Goal: Use online tool/utility: Utilize a website feature to perform a specific function

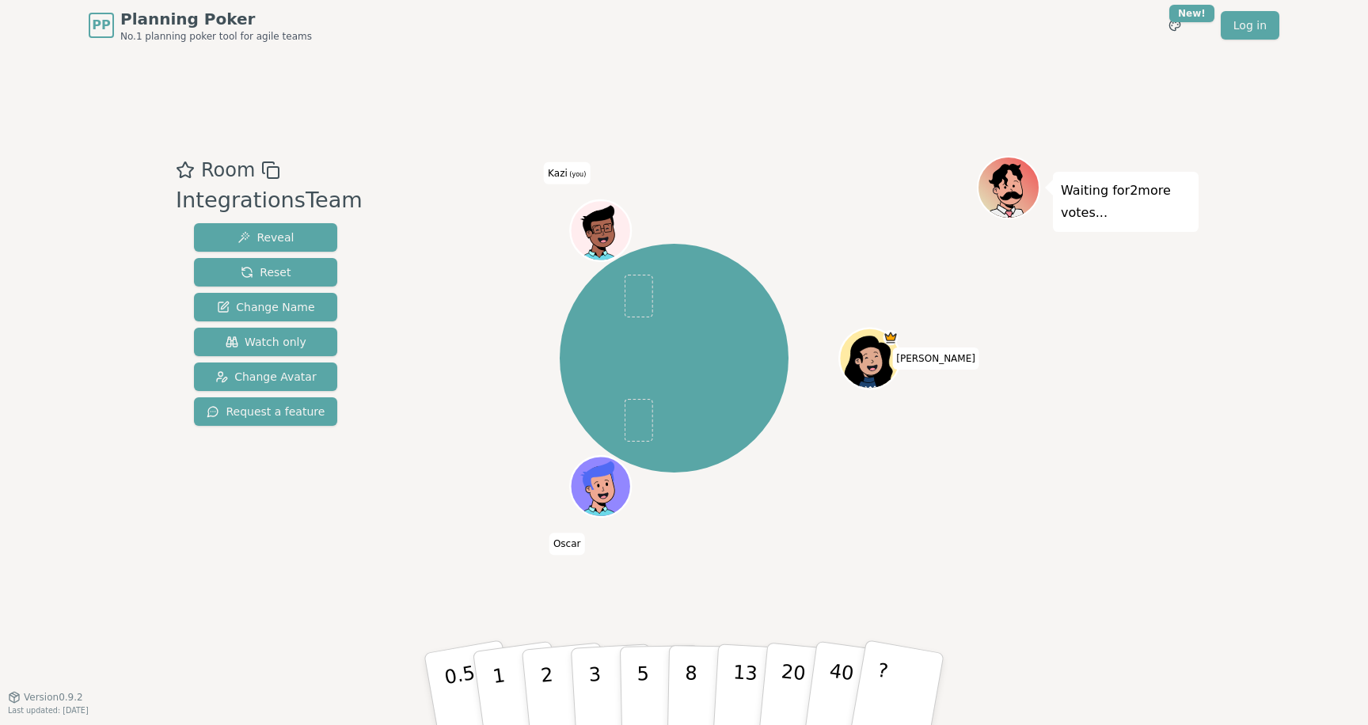
click at [766, 167] on div at bounding box center [674, 170] width 606 height 29
click at [608, 222] on icon at bounding box center [598, 221] width 55 height 34
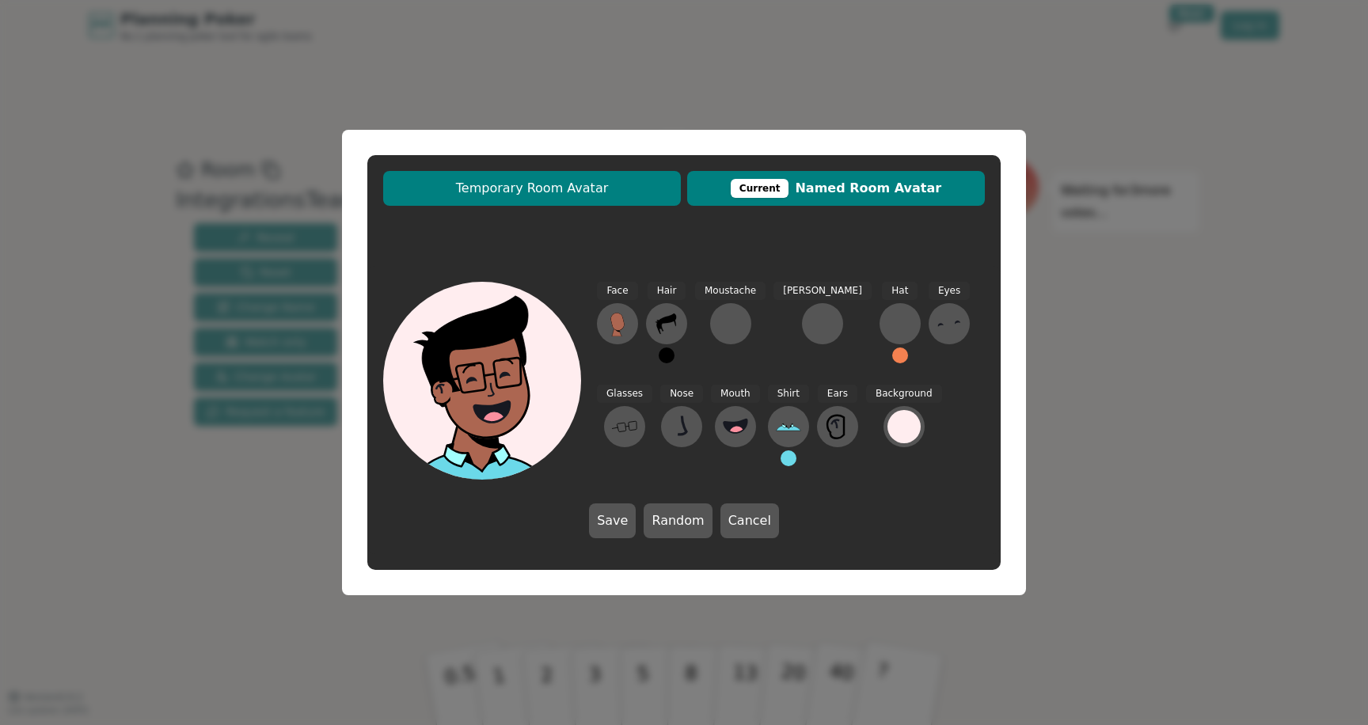
click at [616, 185] on span "Temporary Room Avatar" at bounding box center [532, 188] width 282 height 19
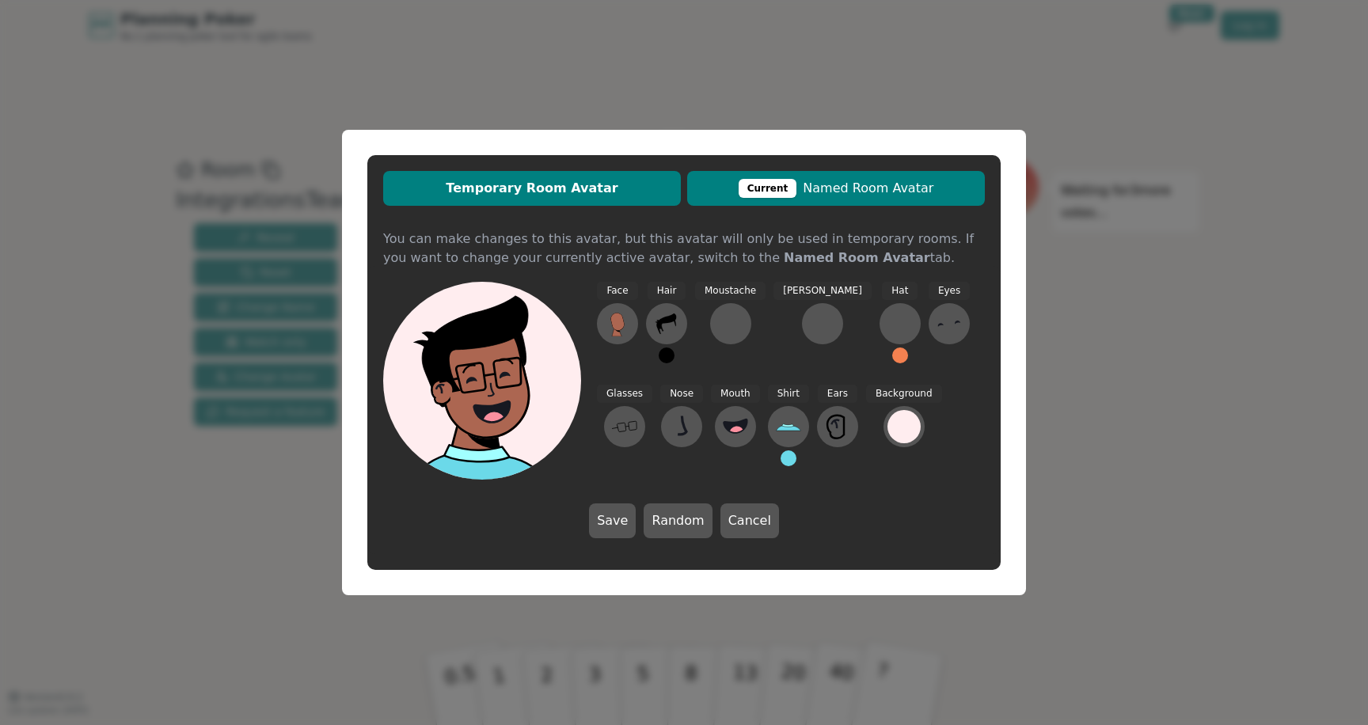
click at [758, 204] on button "Current Named Room Avatar" at bounding box center [836, 188] width 298 height 35
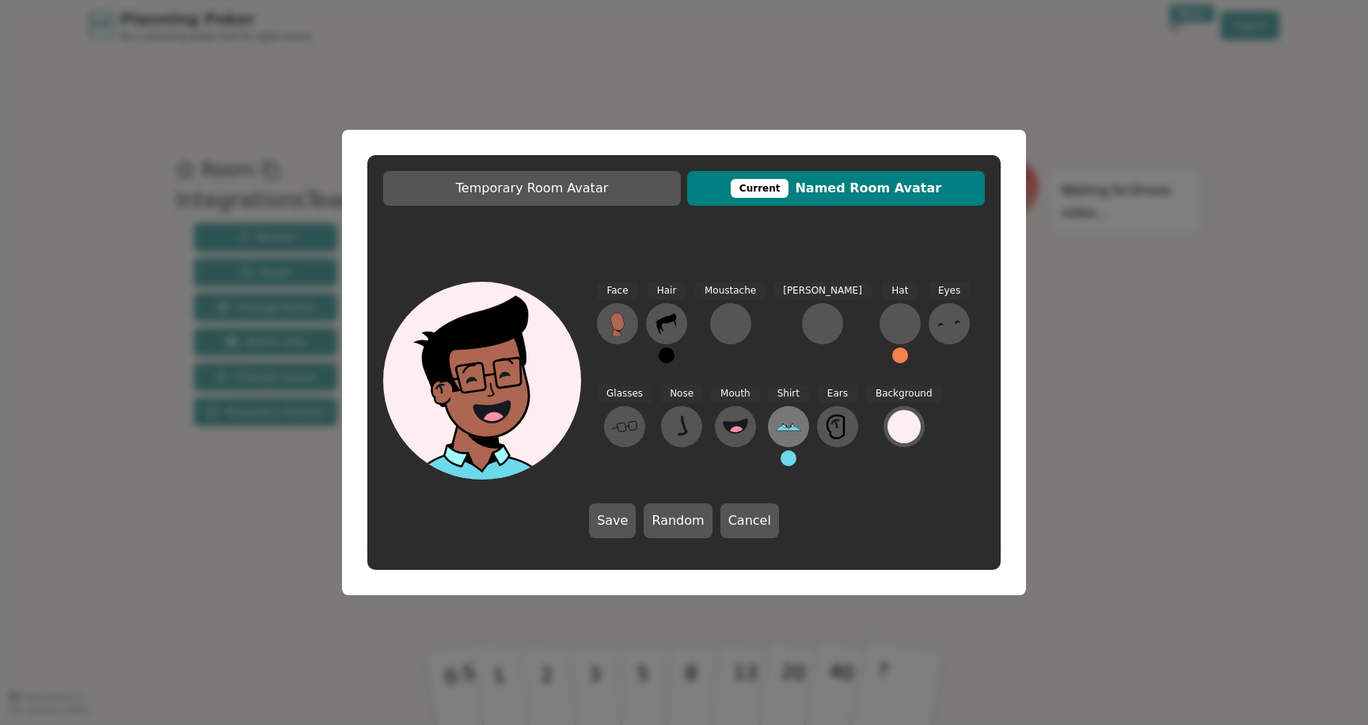
click at [776, 431] on icon at bounding box center [788, 426] width 25 height 25
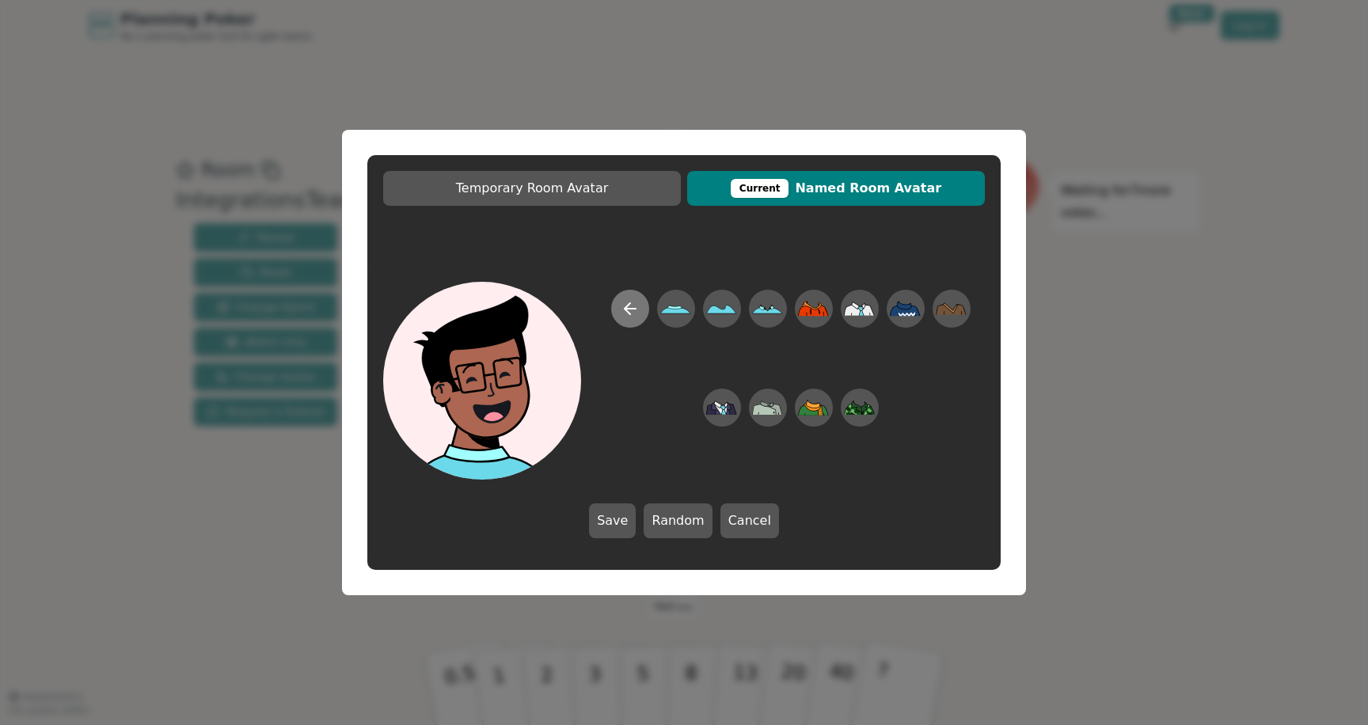
click at [629, 303] on icon at bounding box center [628, 308] width 6 height 11
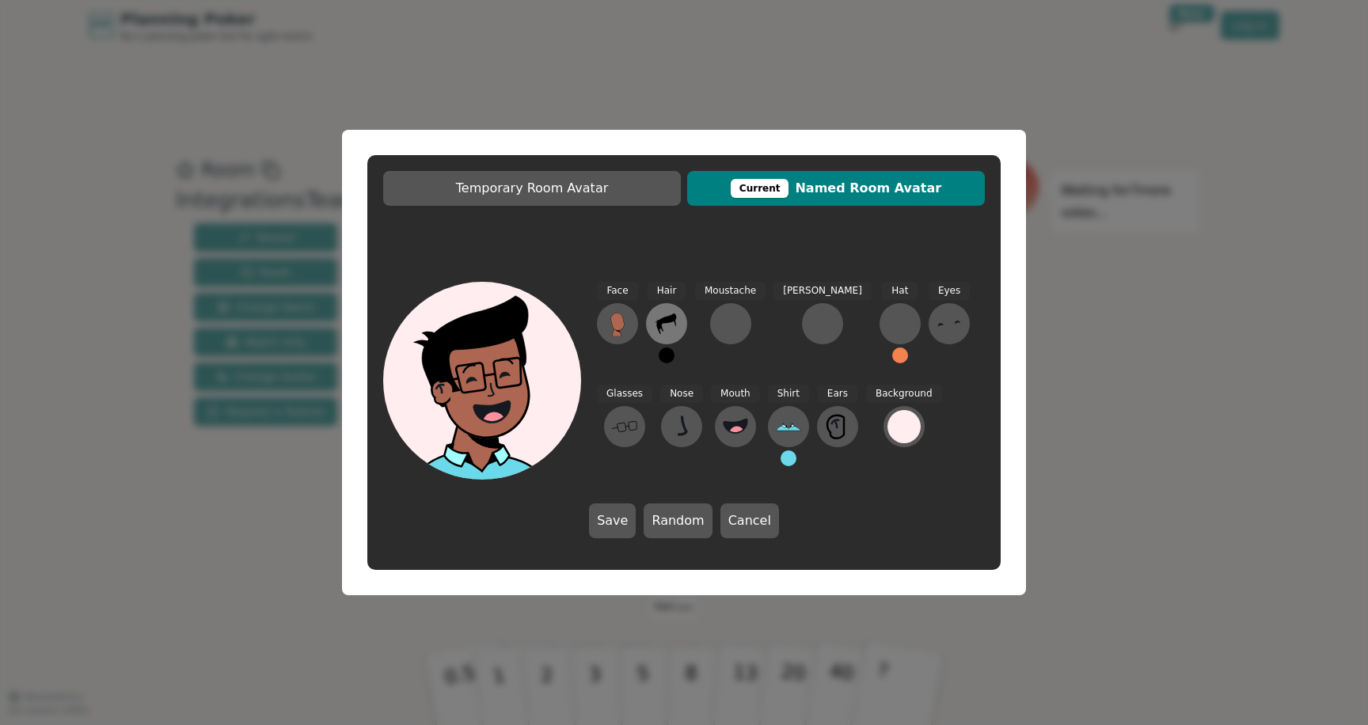
click at [663, 335] on button at bounding box center [666, 323] width 41 height 41
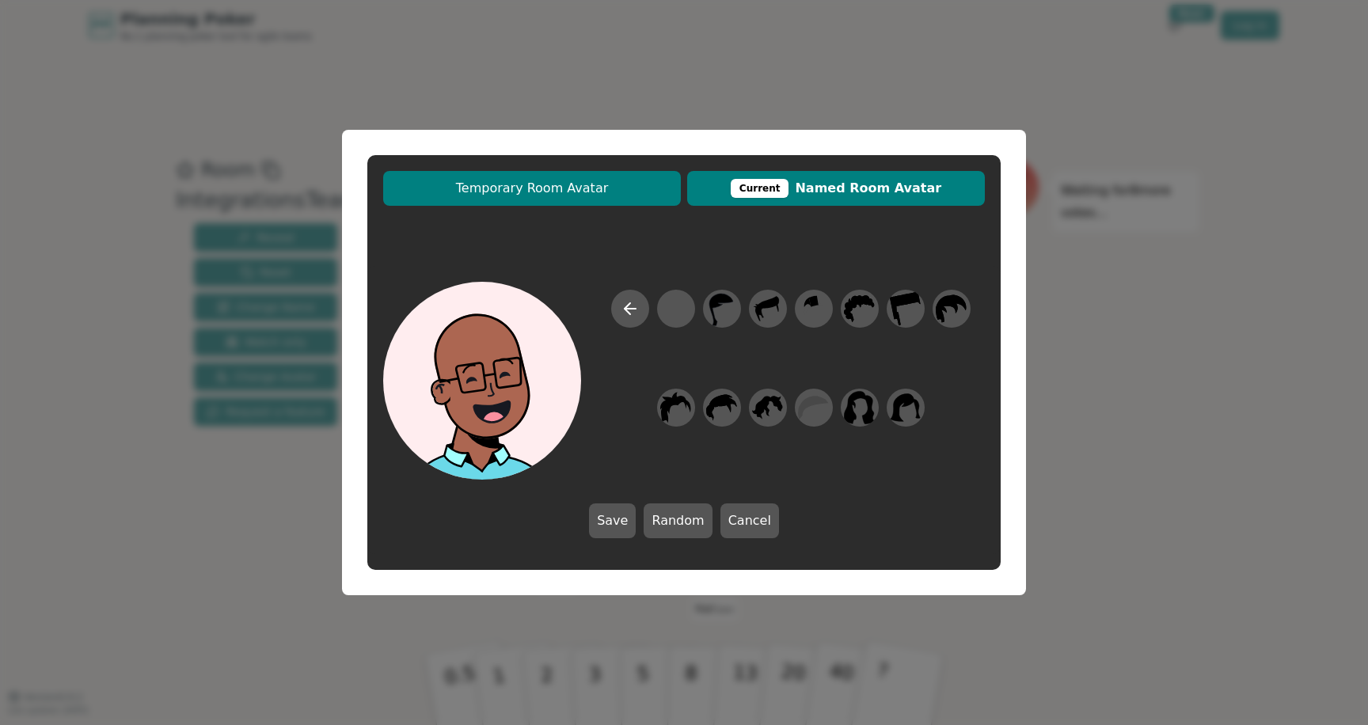
click at [584, 193] on span "Temporary Room Avatar" at bounding box center [532, 188] width 282 height 19
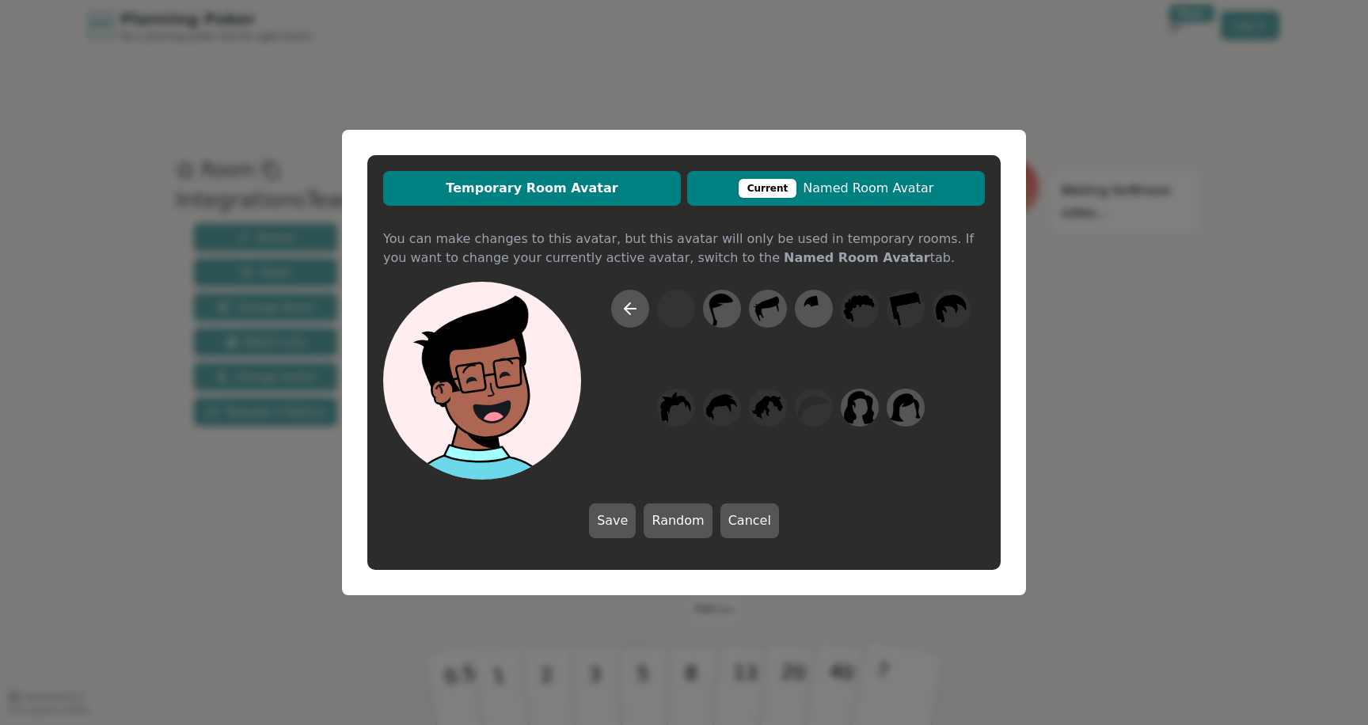
click at [867, 198] on button "Current Named Room Avatar" at bounding box center [836, 188] width 298 height 35
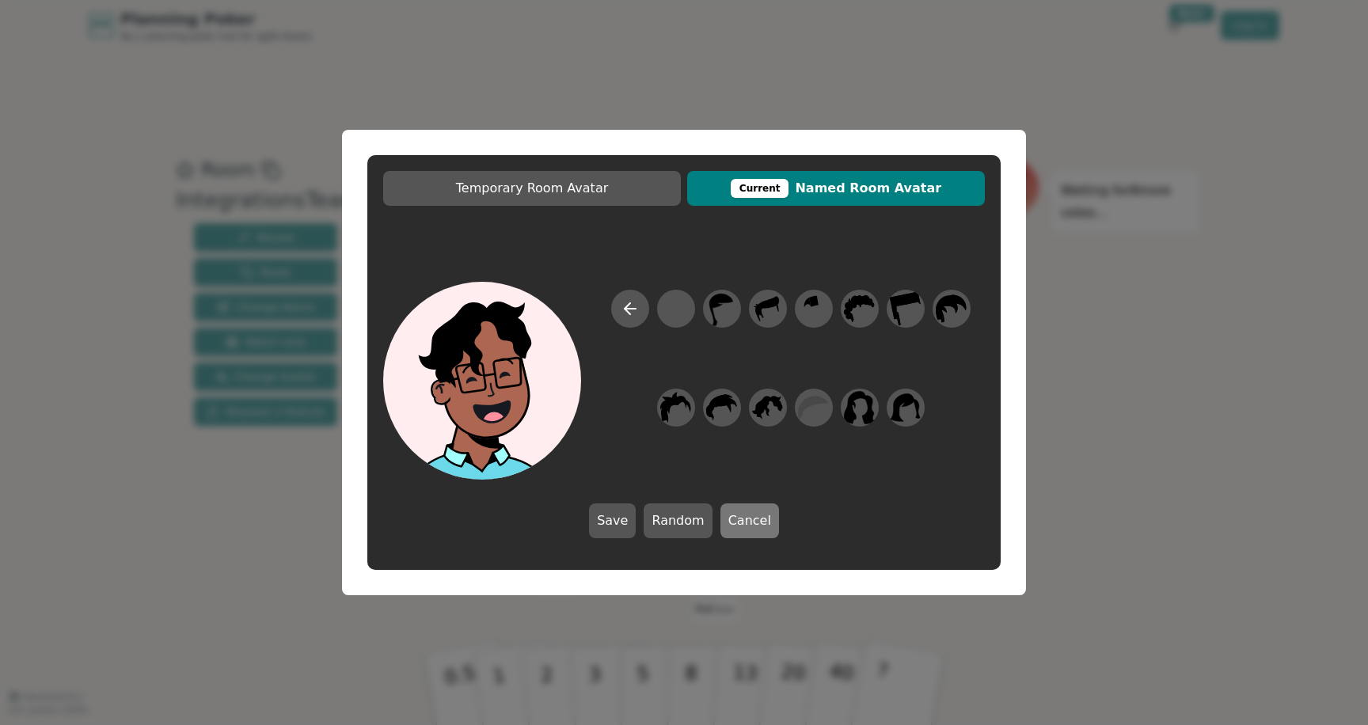
click at [729, 523] on button "Cancel" at bounding box center [750, 521] width 59 height 35
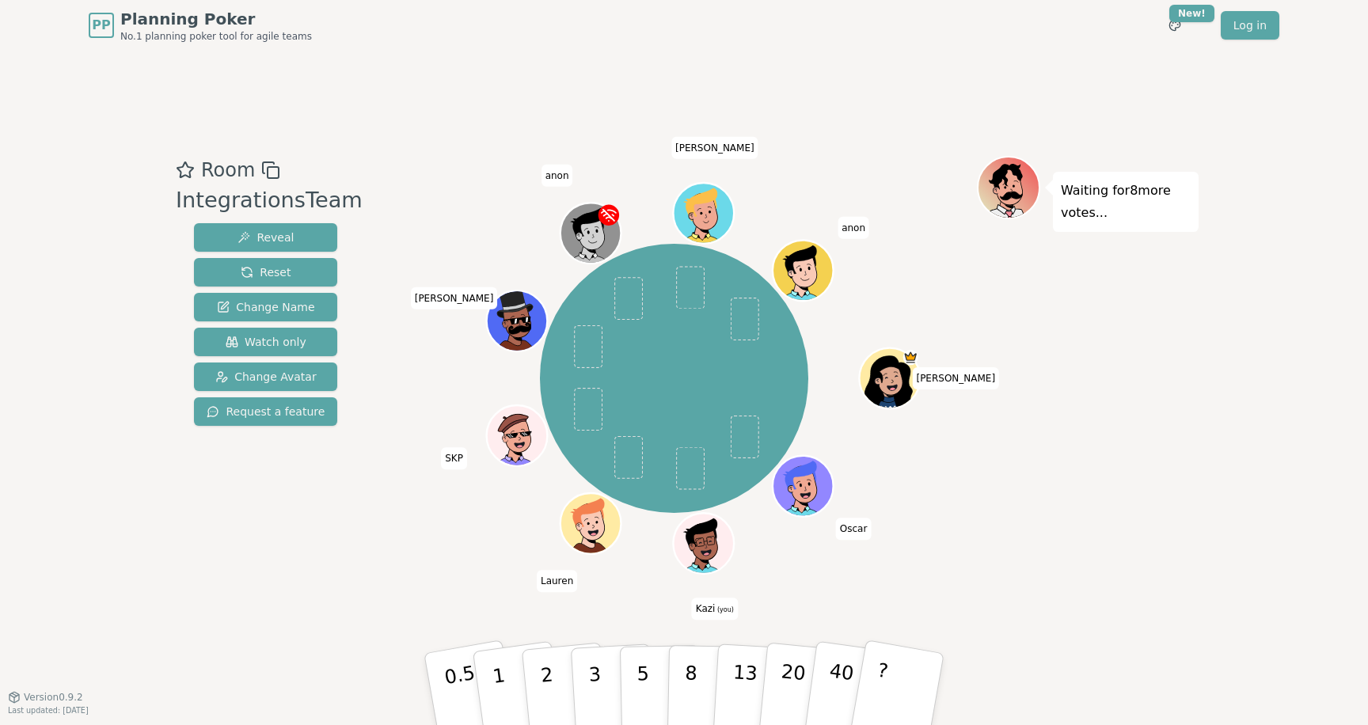
click at [714, 558] on icon at bounding box center [705, 553] width 29 height 10
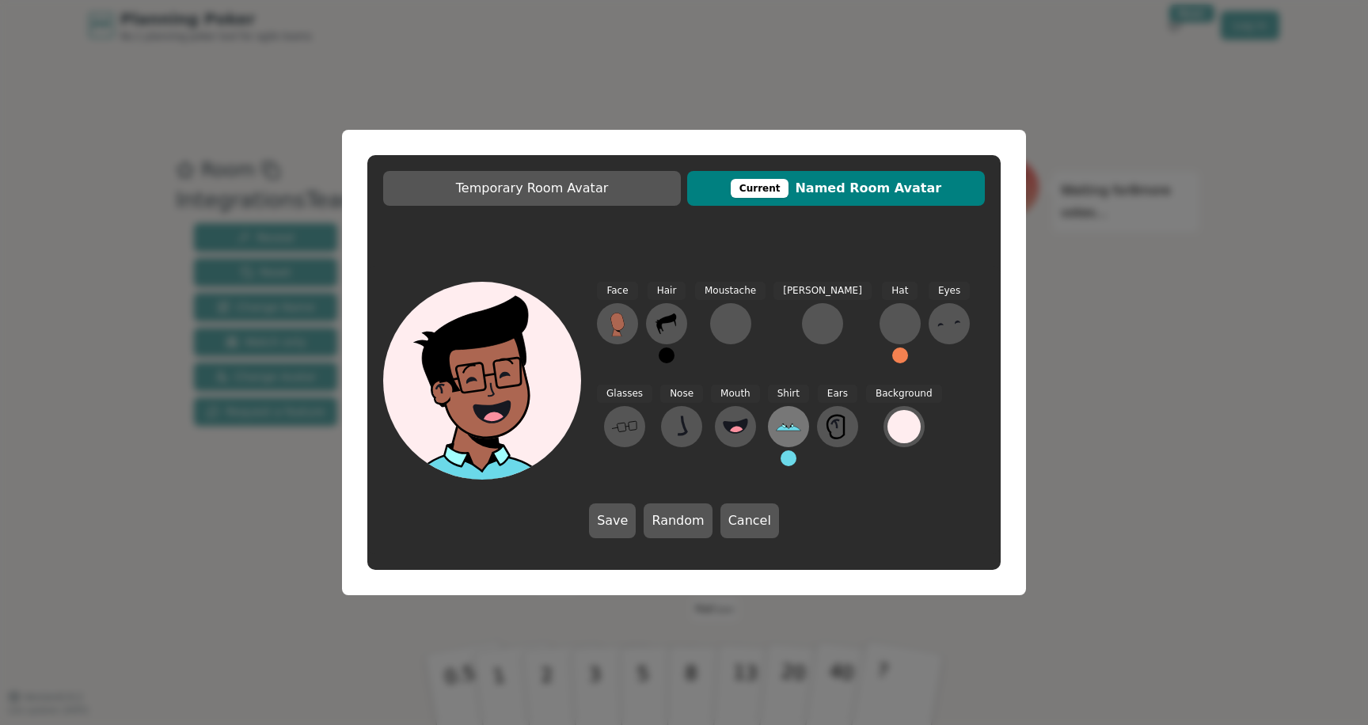
click at [776, 424] on icon at bounding box center [788, 426] width 25 height 25
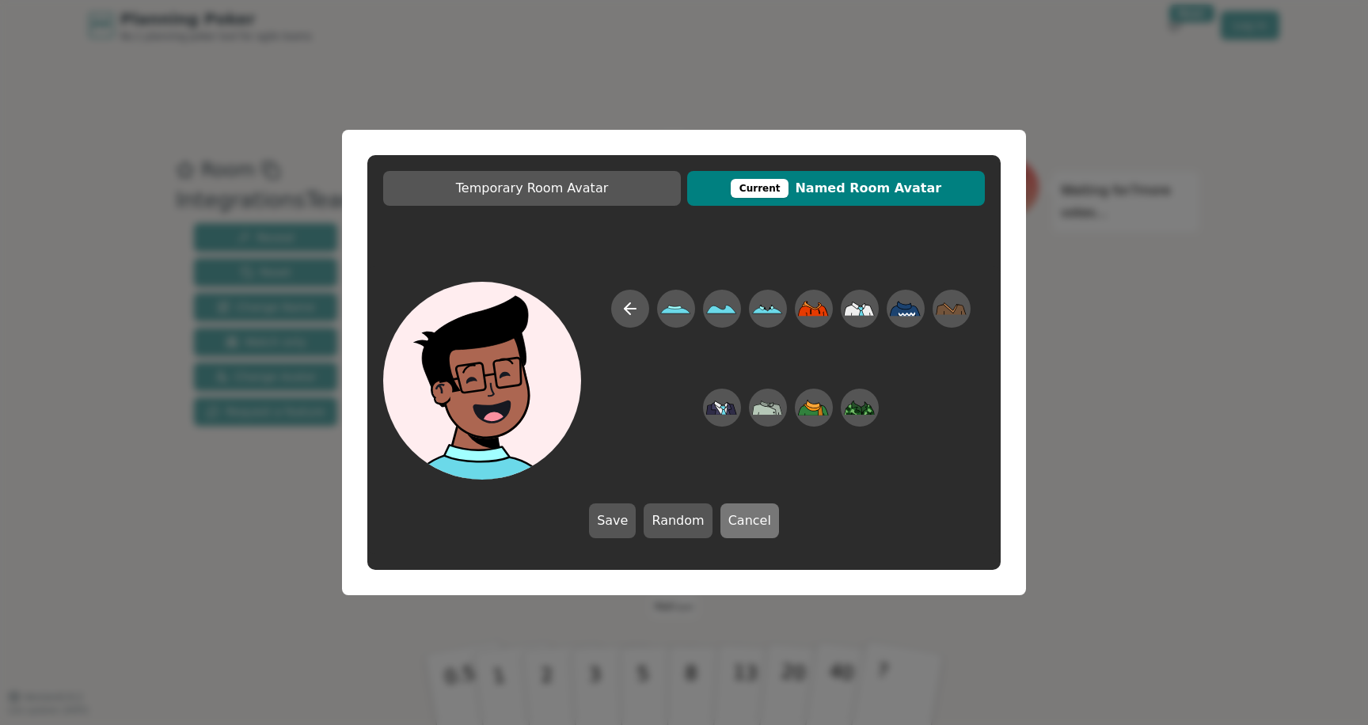
click at [737, 525] on button "Cancel" at bounding box center [750, 521] width 59 height 35
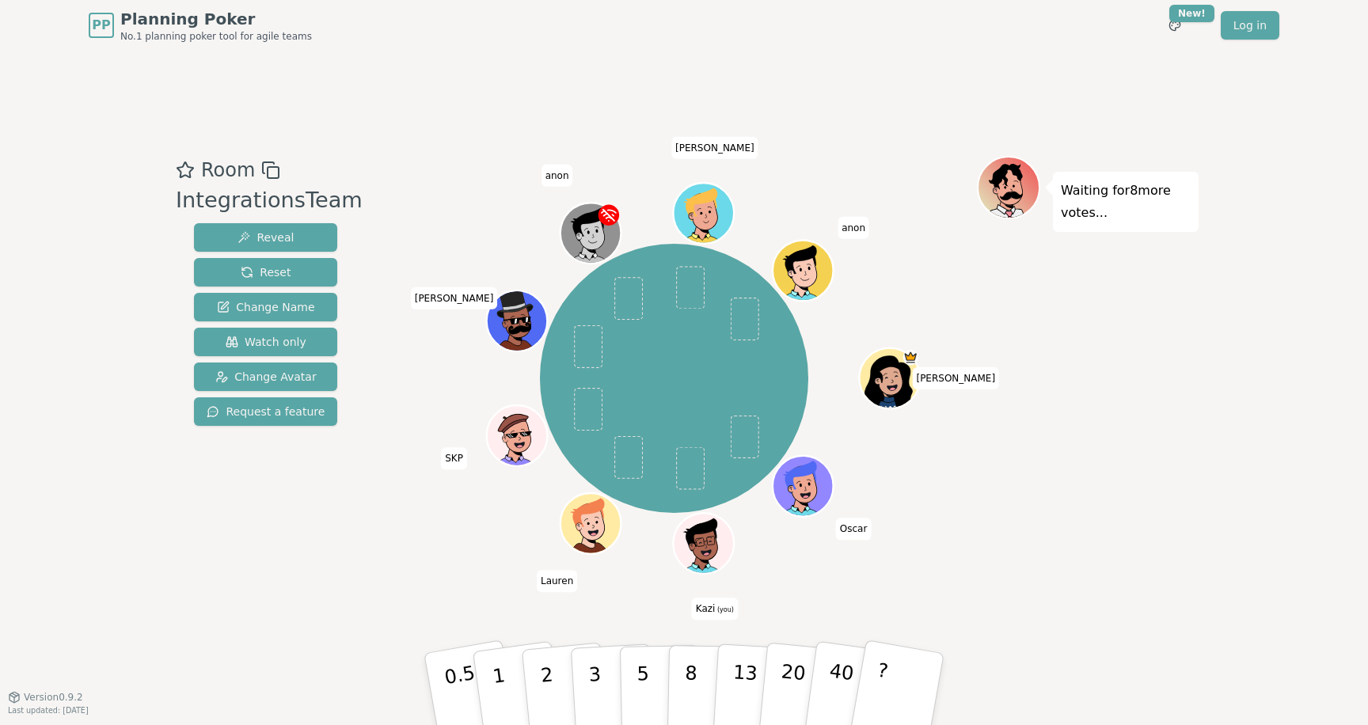
click at [698, 539] on icon at bounding box center [703, 542] width 59 height 12
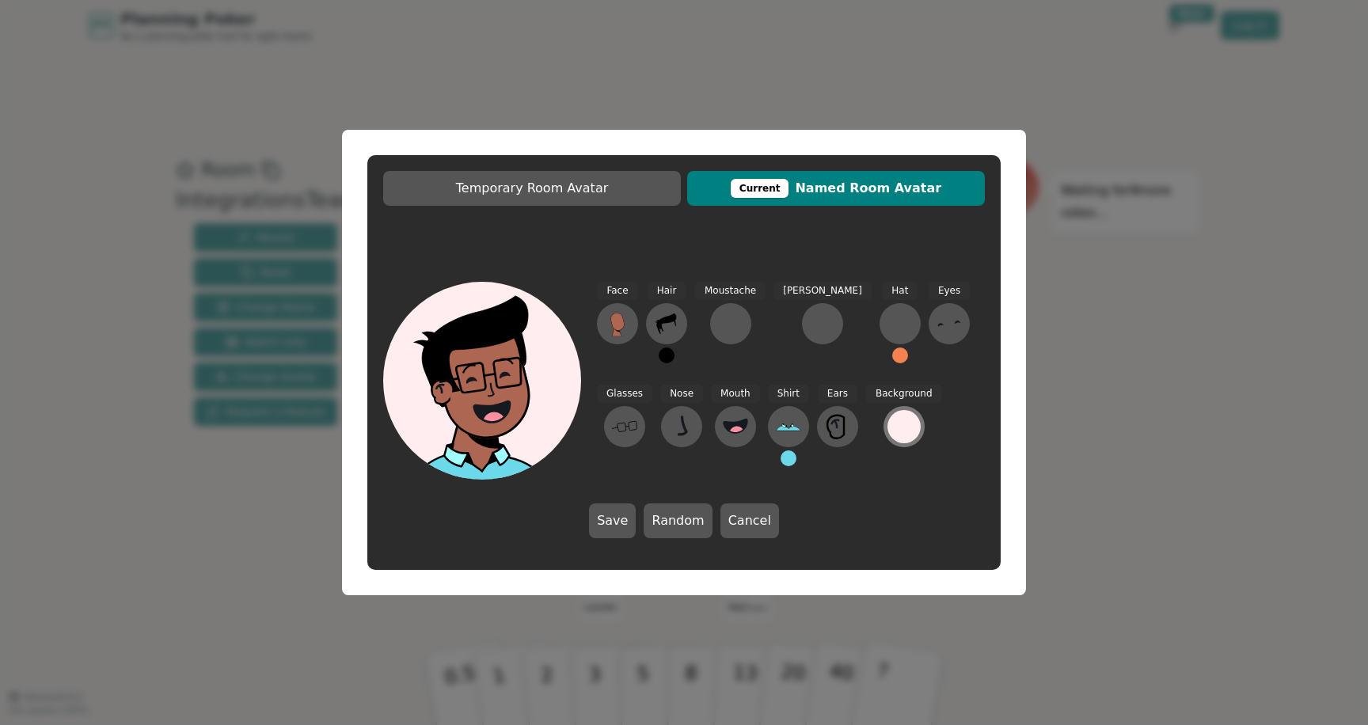
click at [888, 428] on div at bounding box center [904, 426] width 33 height 33
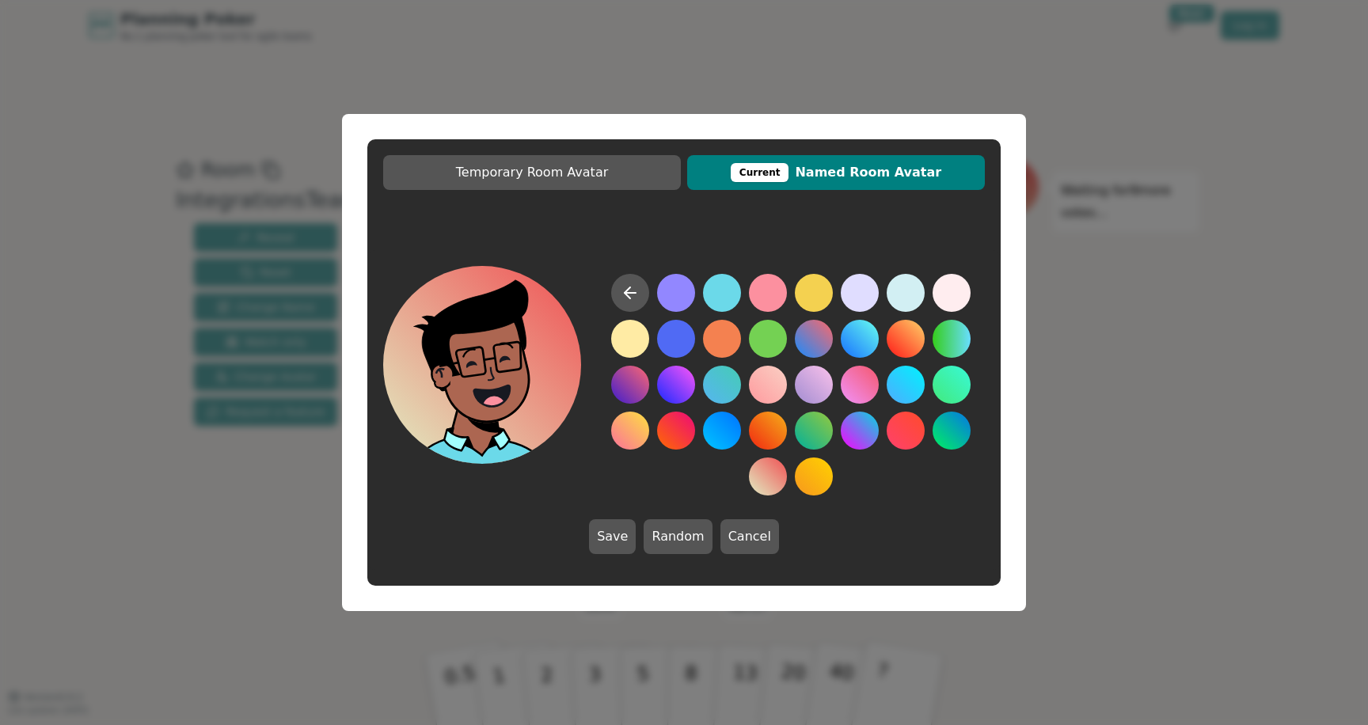
click at [774, 485] on button at bounding box center [768, 477] width 38 height 38
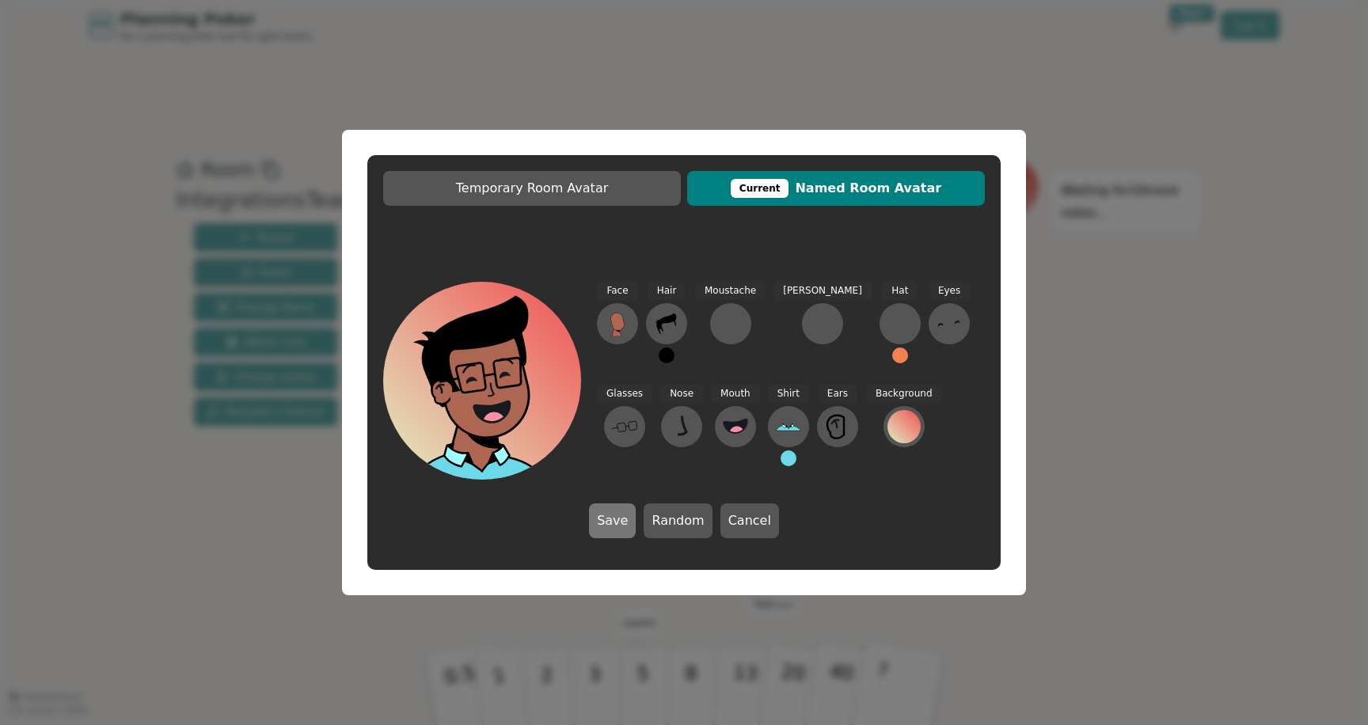
click at [618, 523] on button "Save" at bounding box center [612, 521] width 47 height 35
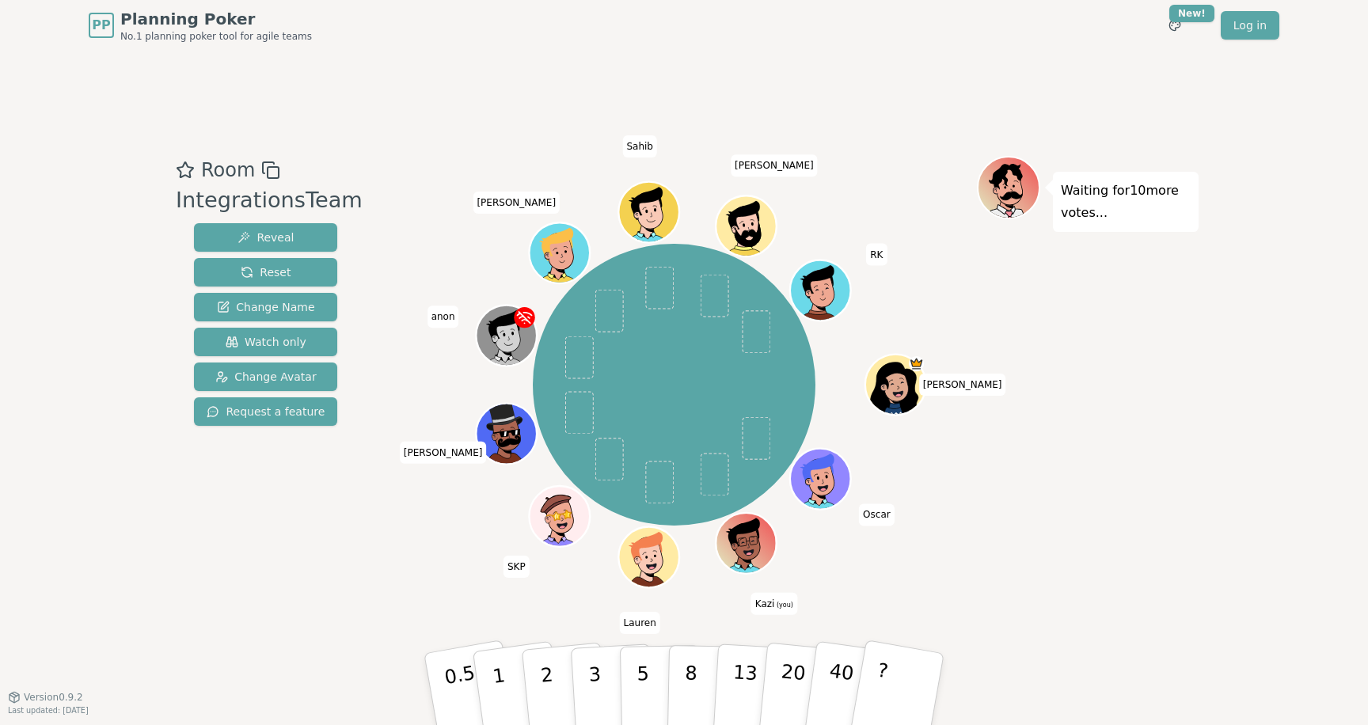
click at [744, 555] on icon at bounding box center [749, 553] width 29 height 10
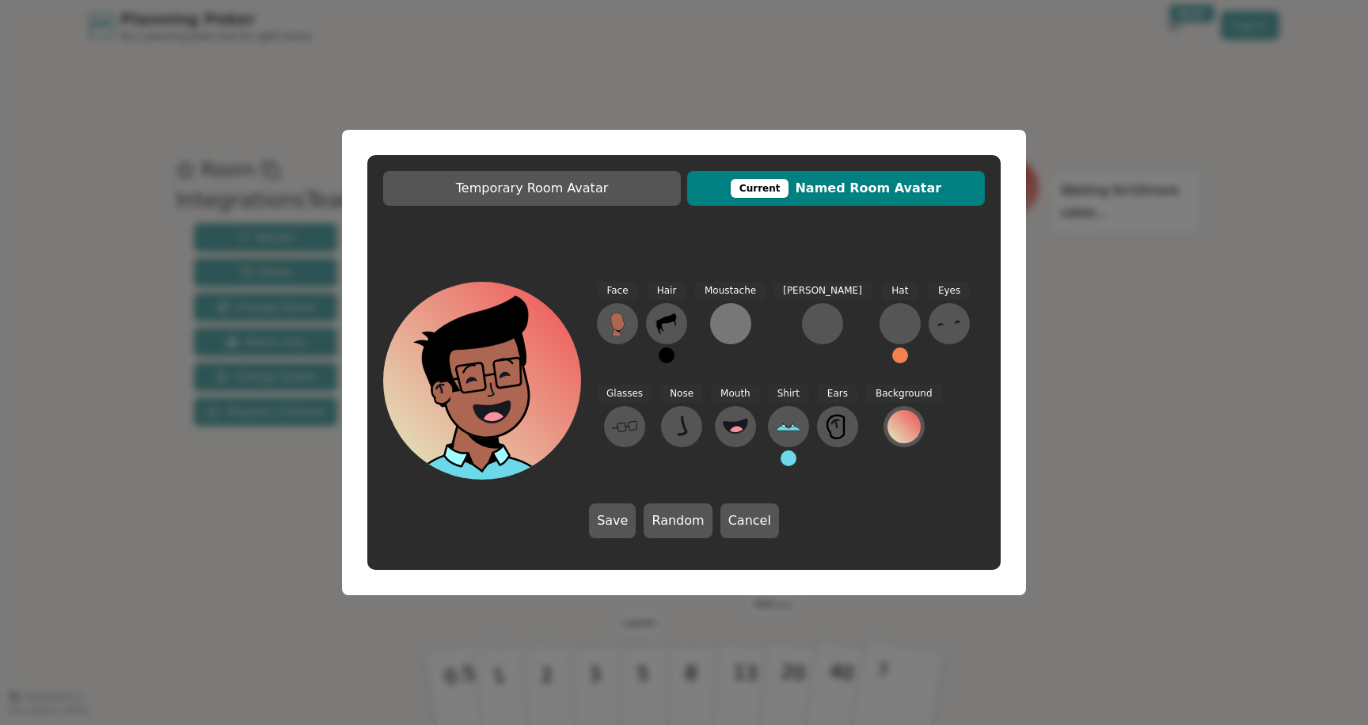
click at [749, 322] on div "Moustache" at bounding box center [730, 329] width 70 height 95
click at [741, 322] on div at bounding box center [730, 323] width 25 height 25
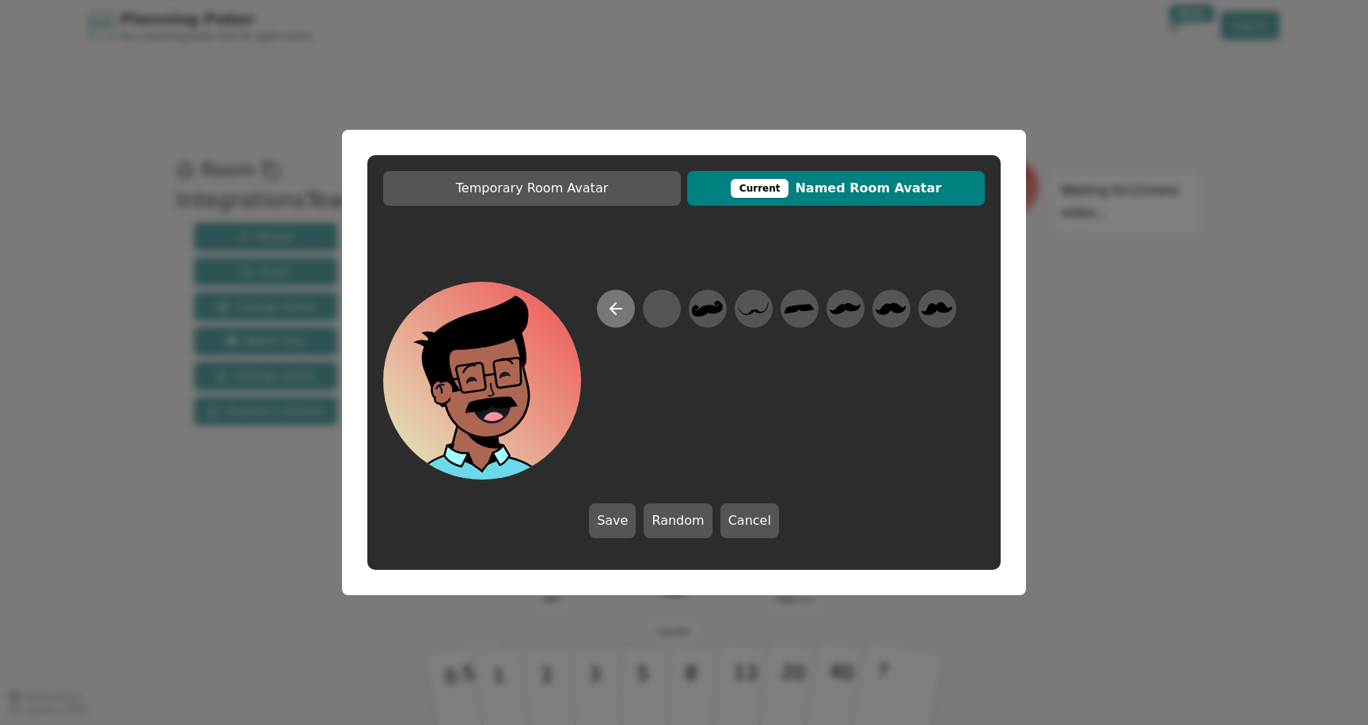
click at [614, 313] on icon at bounding box center [614, 308] width 6 height 11
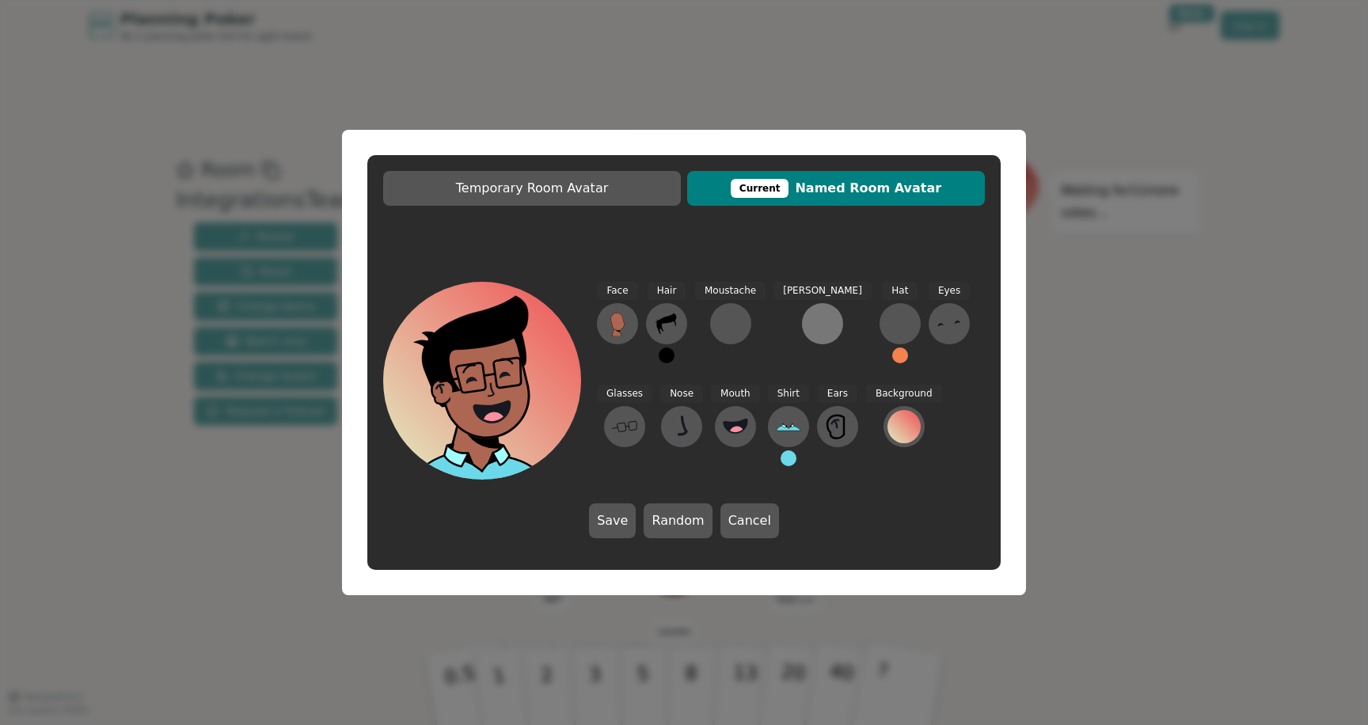
click at [810, 316] on div at bounding box center [822, 323] width 25 height 25
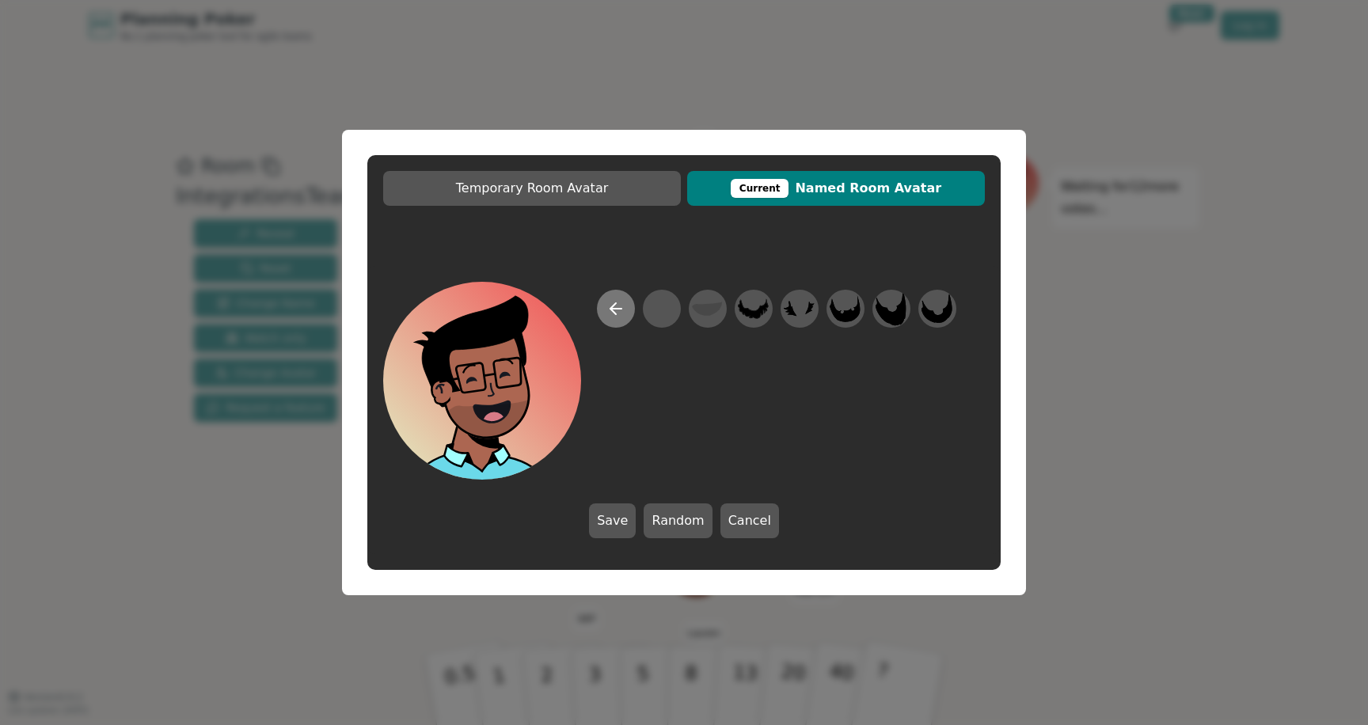
click at [605, 321] on button at bounding box center [616, 309] width 38 height 38
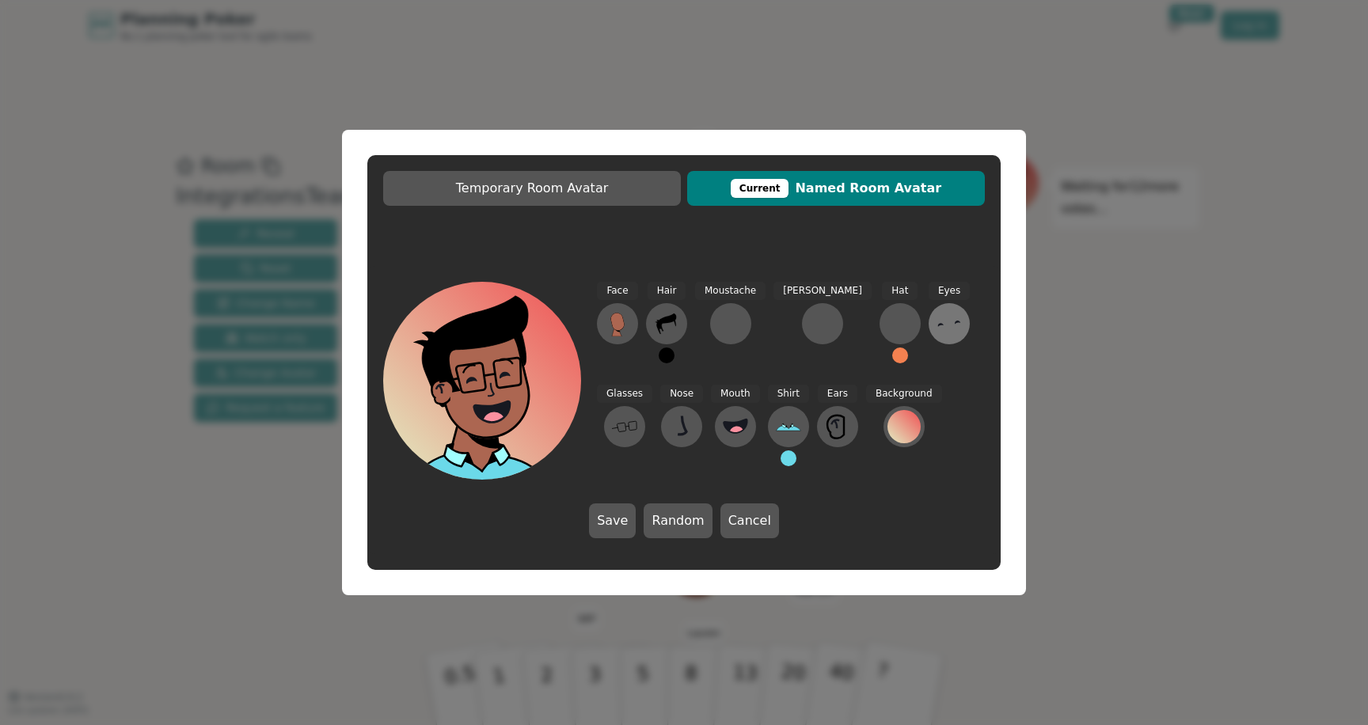
click at [937, 324] on icon at bounding box center [949, 323] width 25 height 25
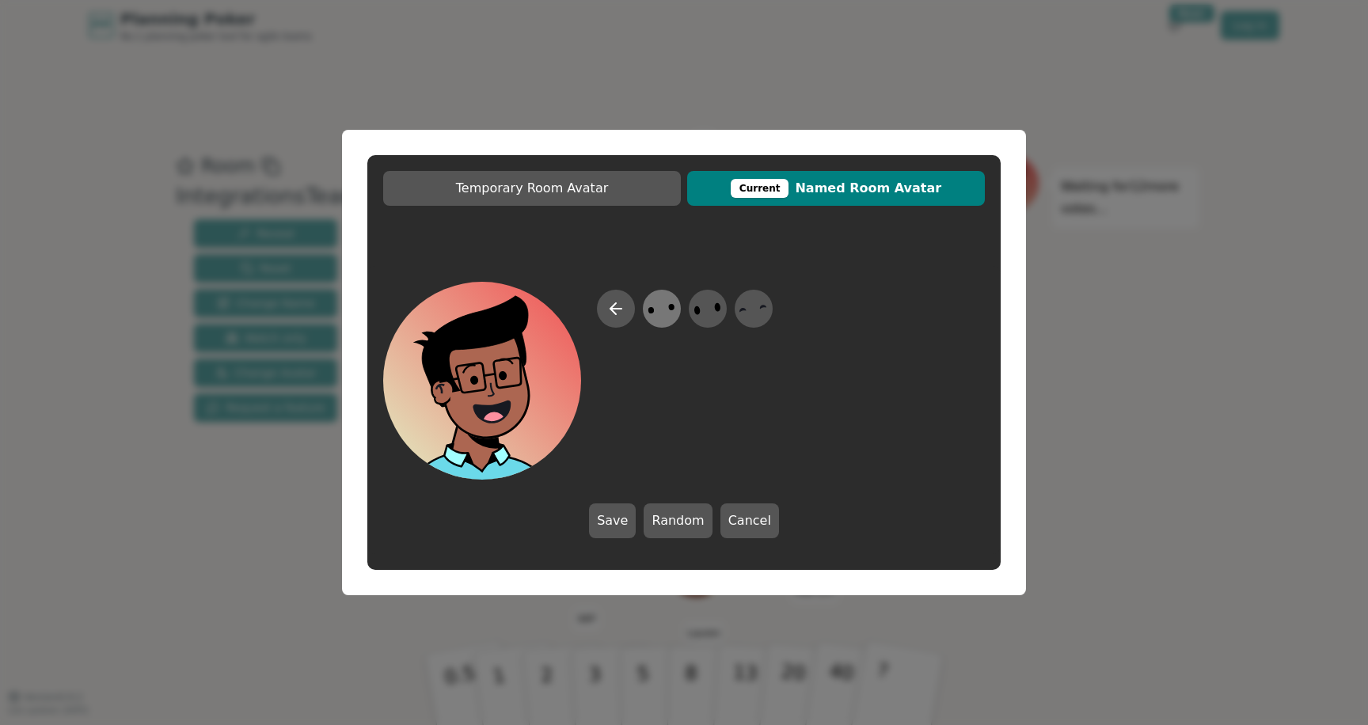
click at [653, 312] on ellipse at bounding box center [652, 310] width 6 height 7
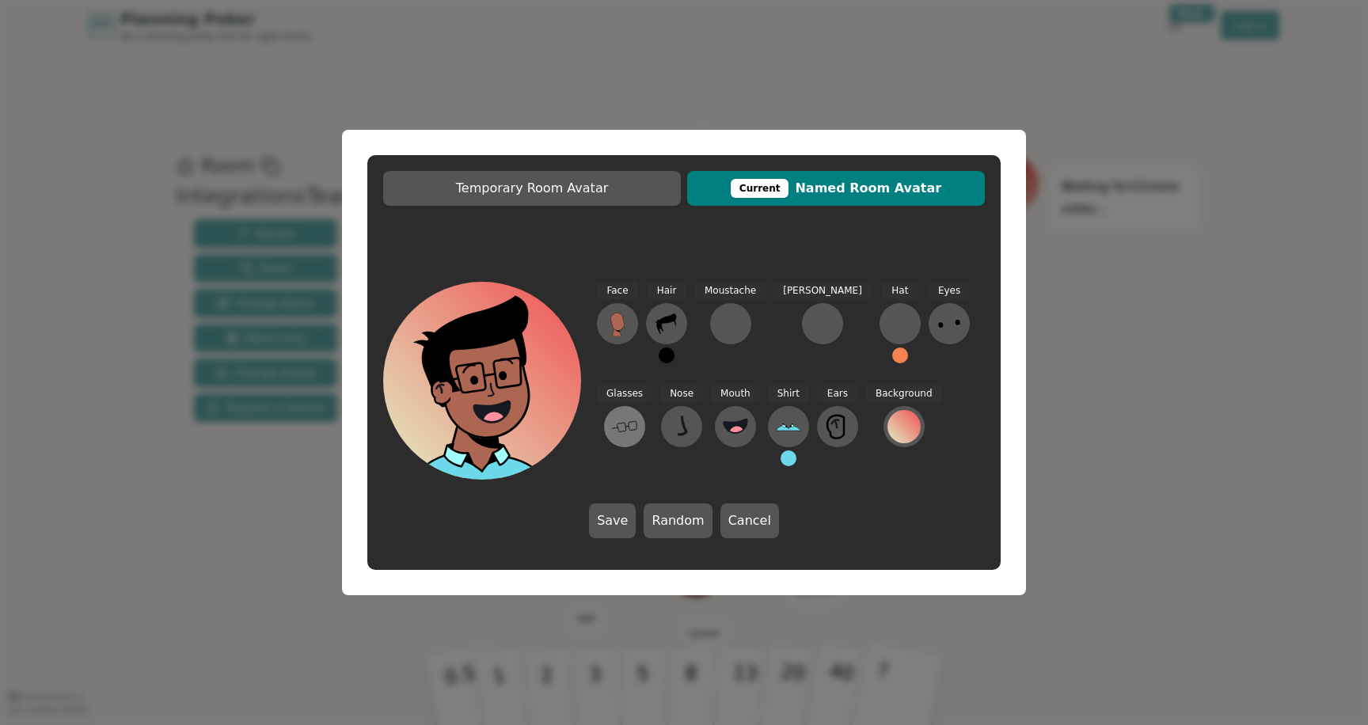
click at [637, 414] on icon at bounding box center [624, 426] width 25 height 25
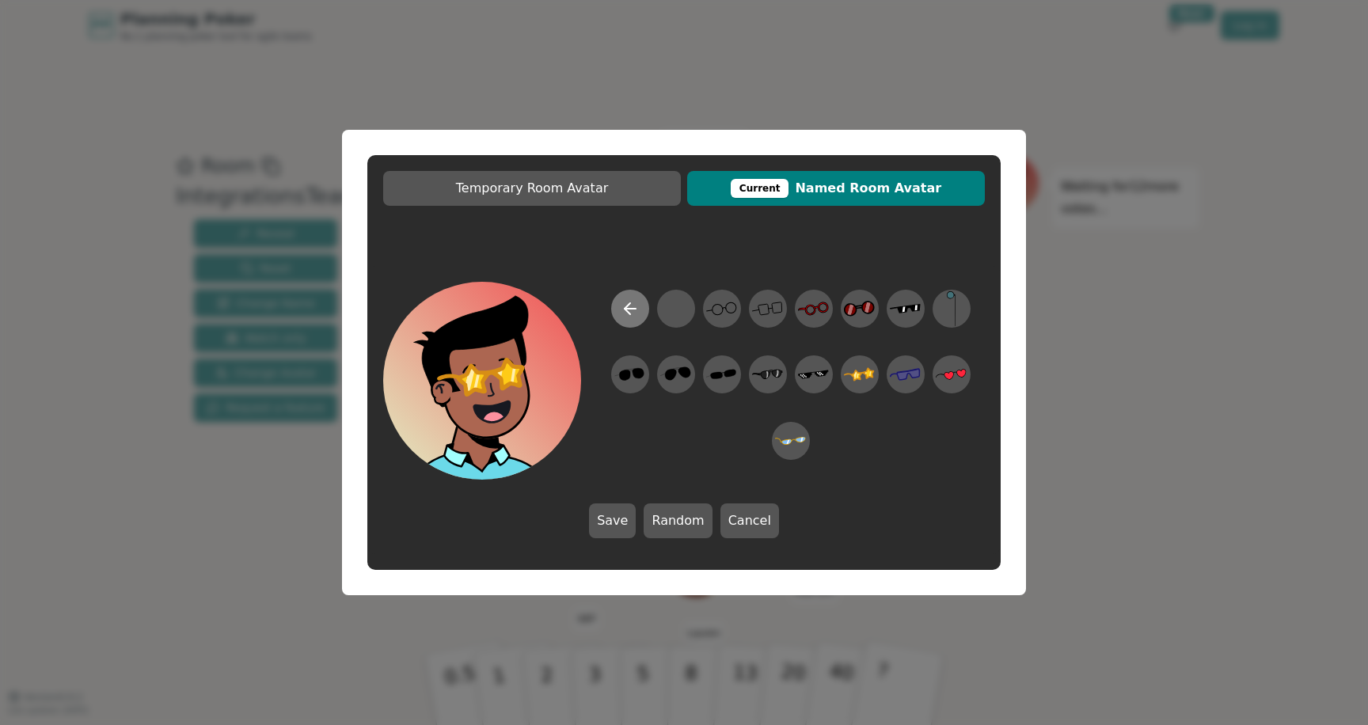
click at [616, 296] on button at bounding box center [630, 309] width 38 height 38
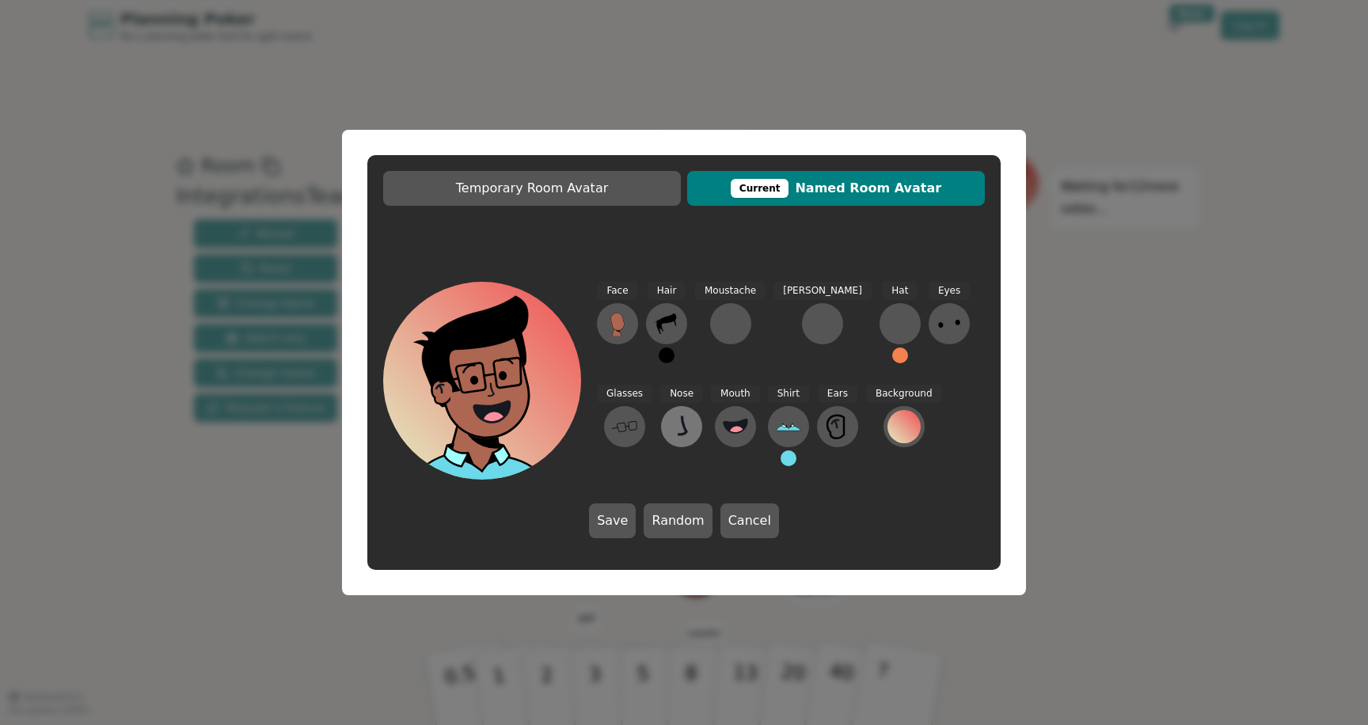
click at [669, 432] on icon at bounding box center [681, 426] width 25 height 25
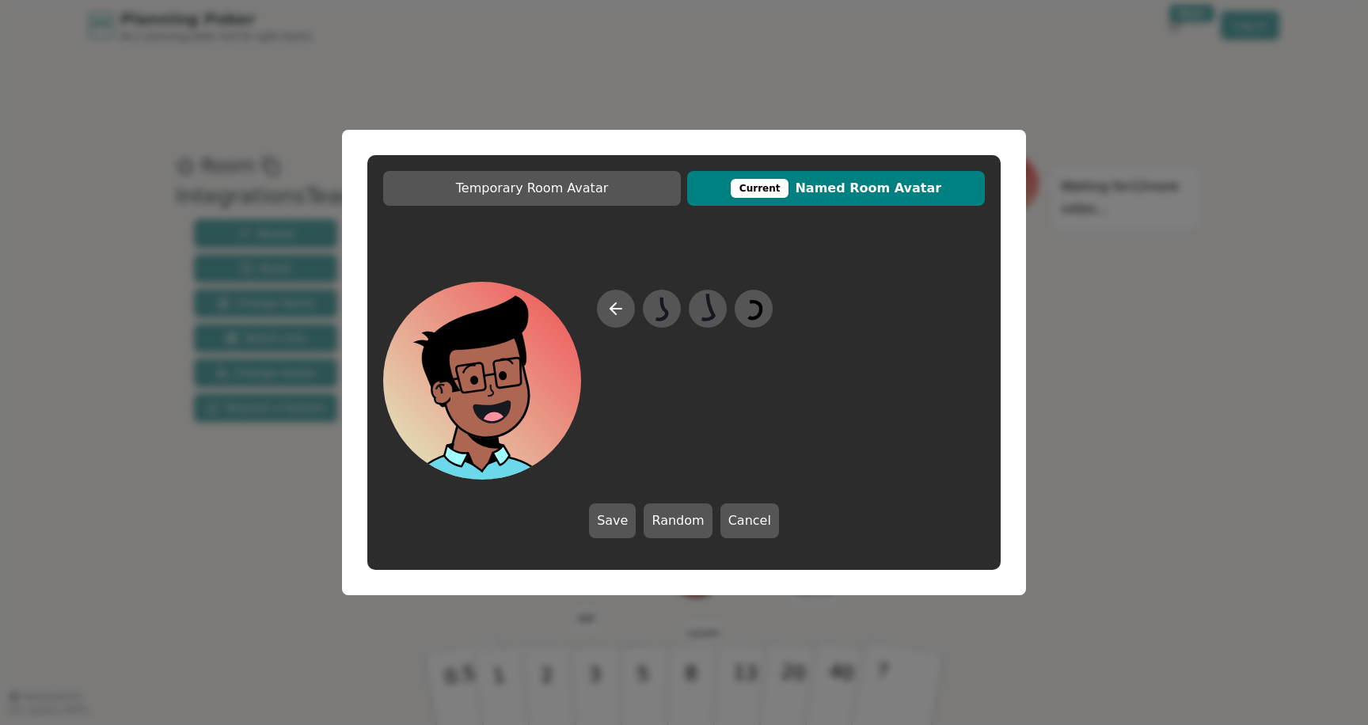
click at [589, 310] on div at bounding box center [684, 381] width 602 height 198
click at [604, 310] on button at bounding box center [616, 309] width 38 height 38
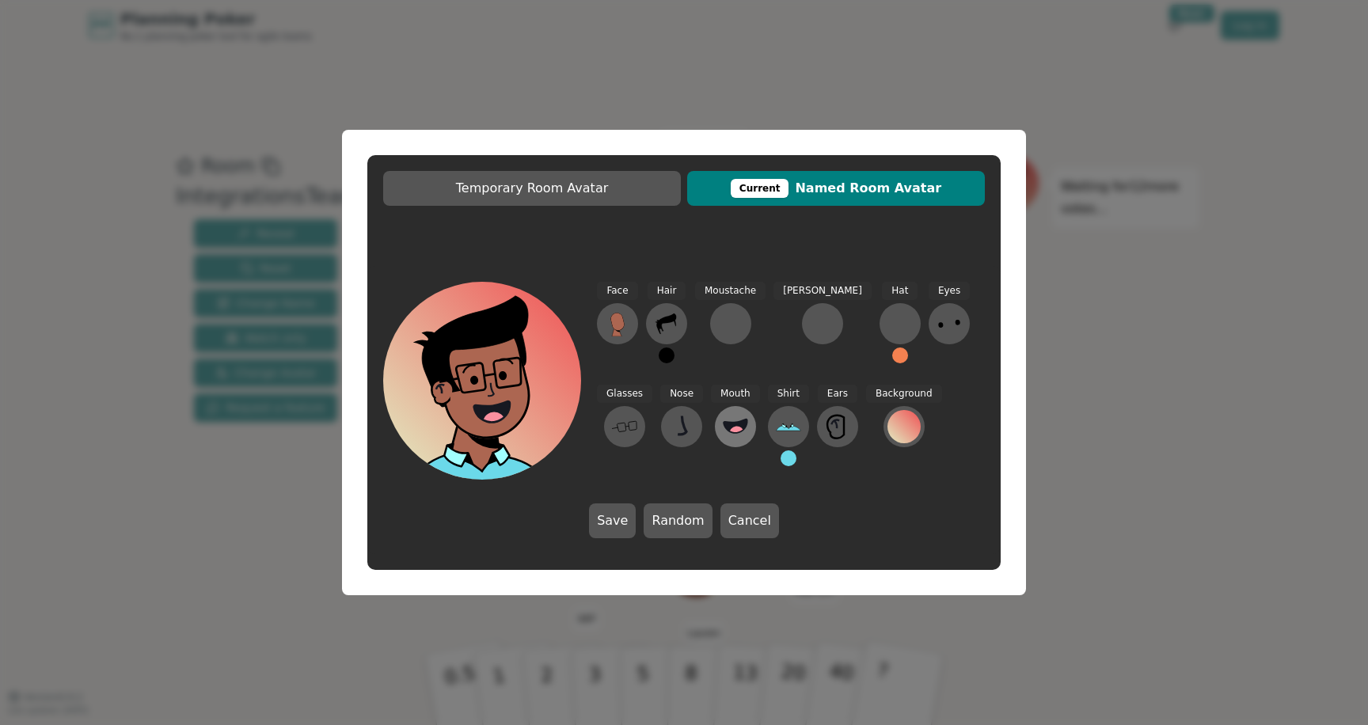
click at [729, 434] on circle at bounding box center [737, 433] width 17 height 17
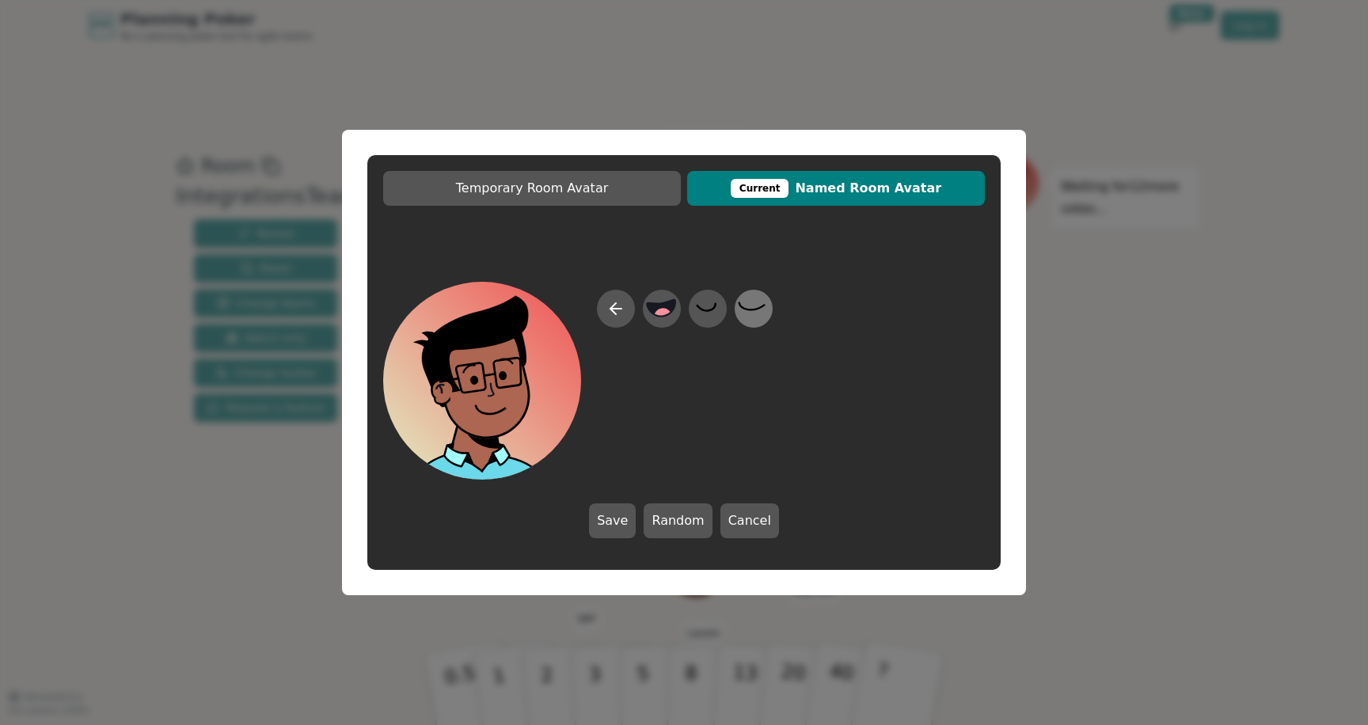
click at [749, 314] on icon at bounding box center [753, 309] width 31 height 36
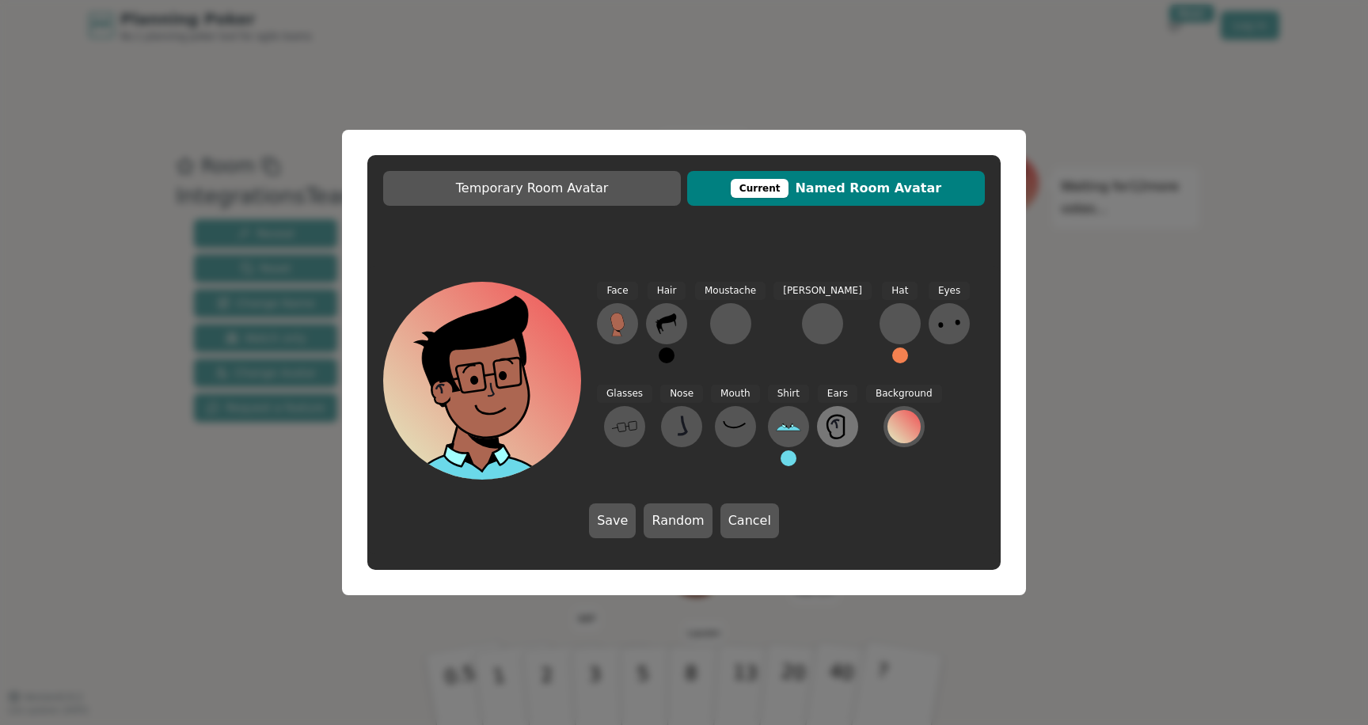
click at [817, 440] on button at bounding box center [837, 426] width 41 height 41
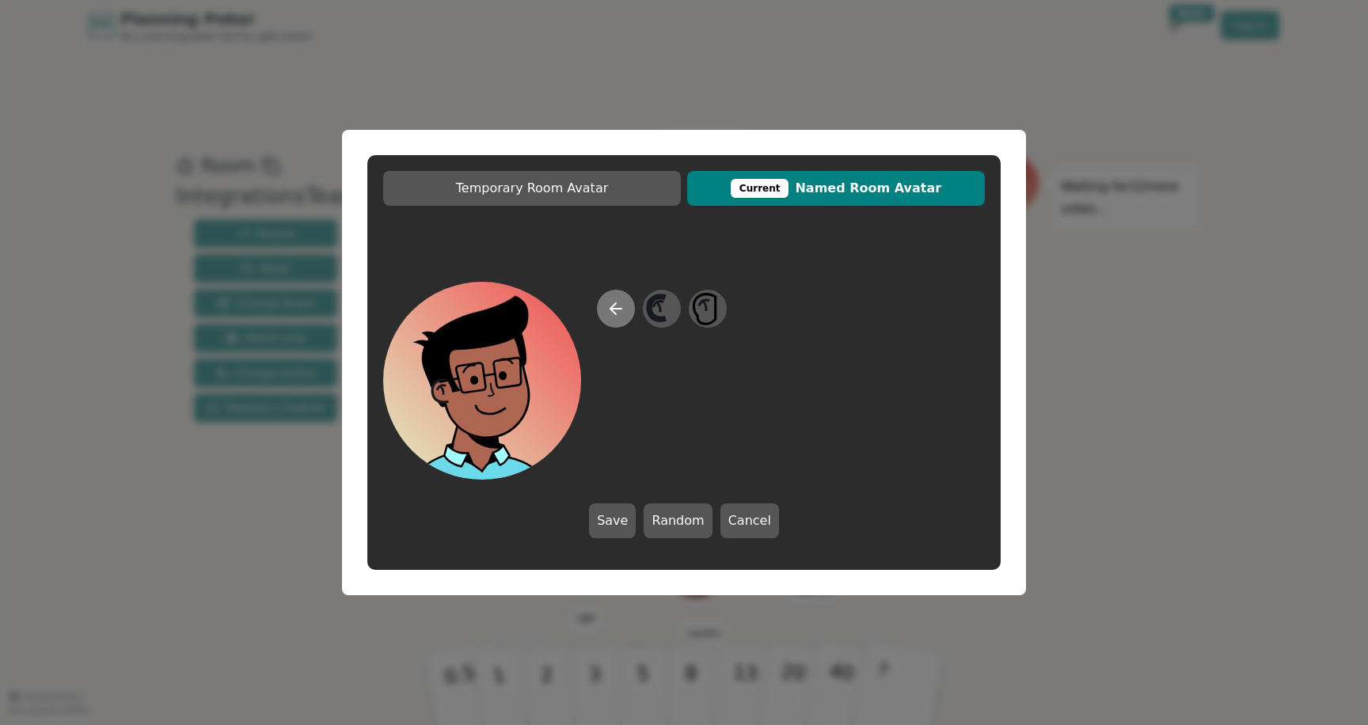
click at [617, 313] on icon at bounding box center [616, 308] width 19 height 19
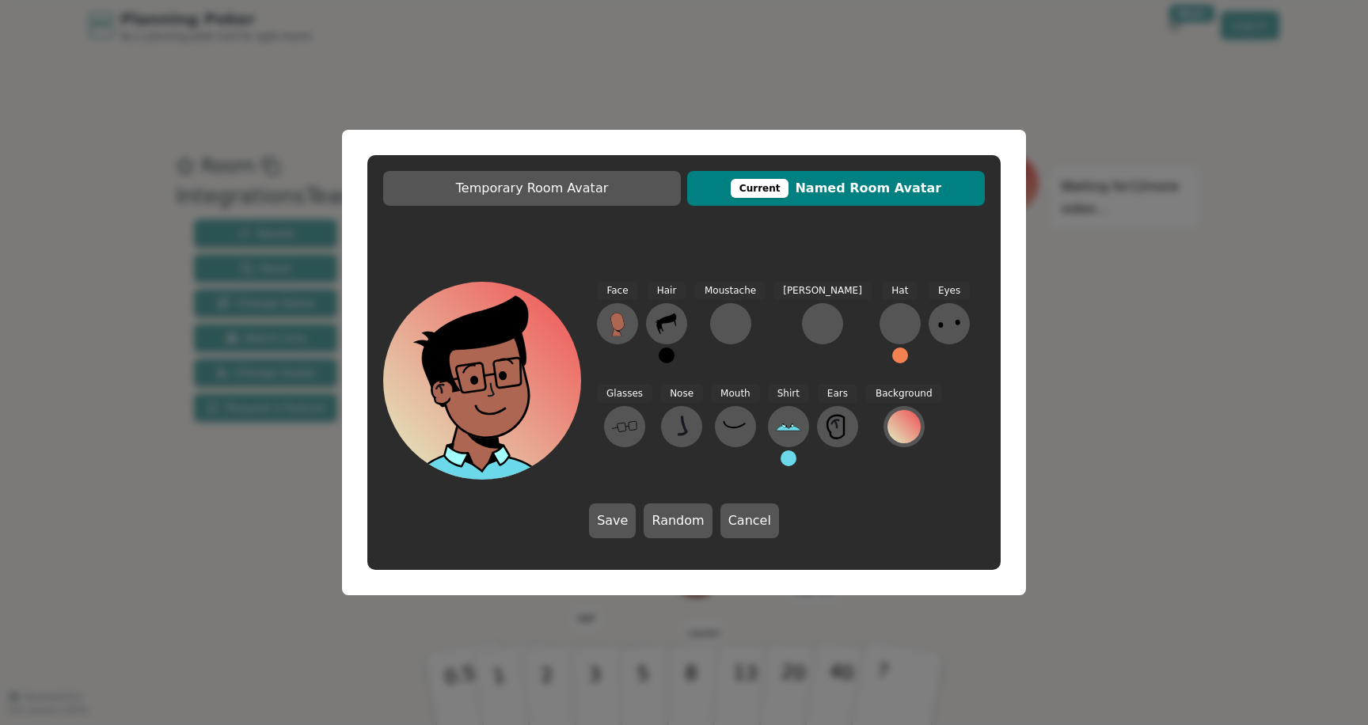
click at [818, 74] on div "Temporary Room Avatar Current Named Room Avatar Face Hair Moustache [PERSON_NAM…" at bounding box center [684, 362] width 1368 height 725
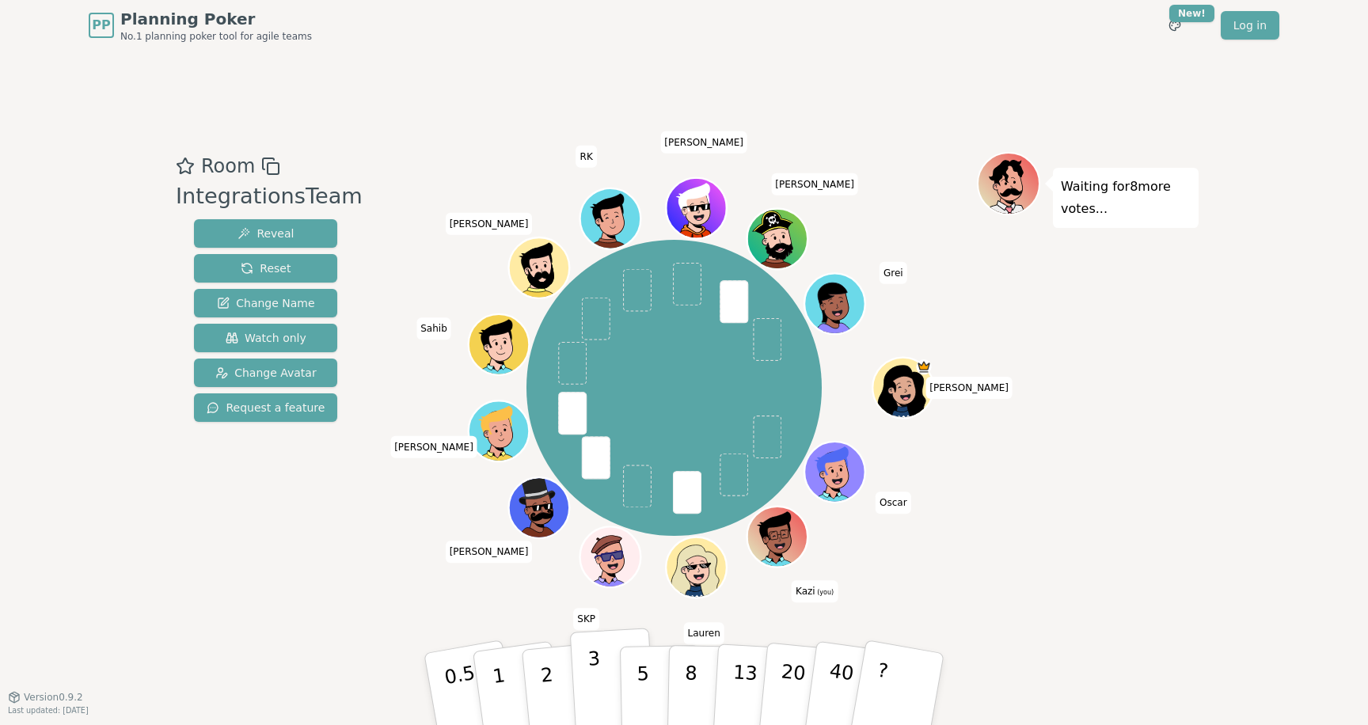
click at [603, 668] on button "3" at bounding box center [613, 690] width 86 height 124
click at [1182, 416] on div "Waiting for 5 more votes..." at bounding box center [1088, 373] width 222 height 443
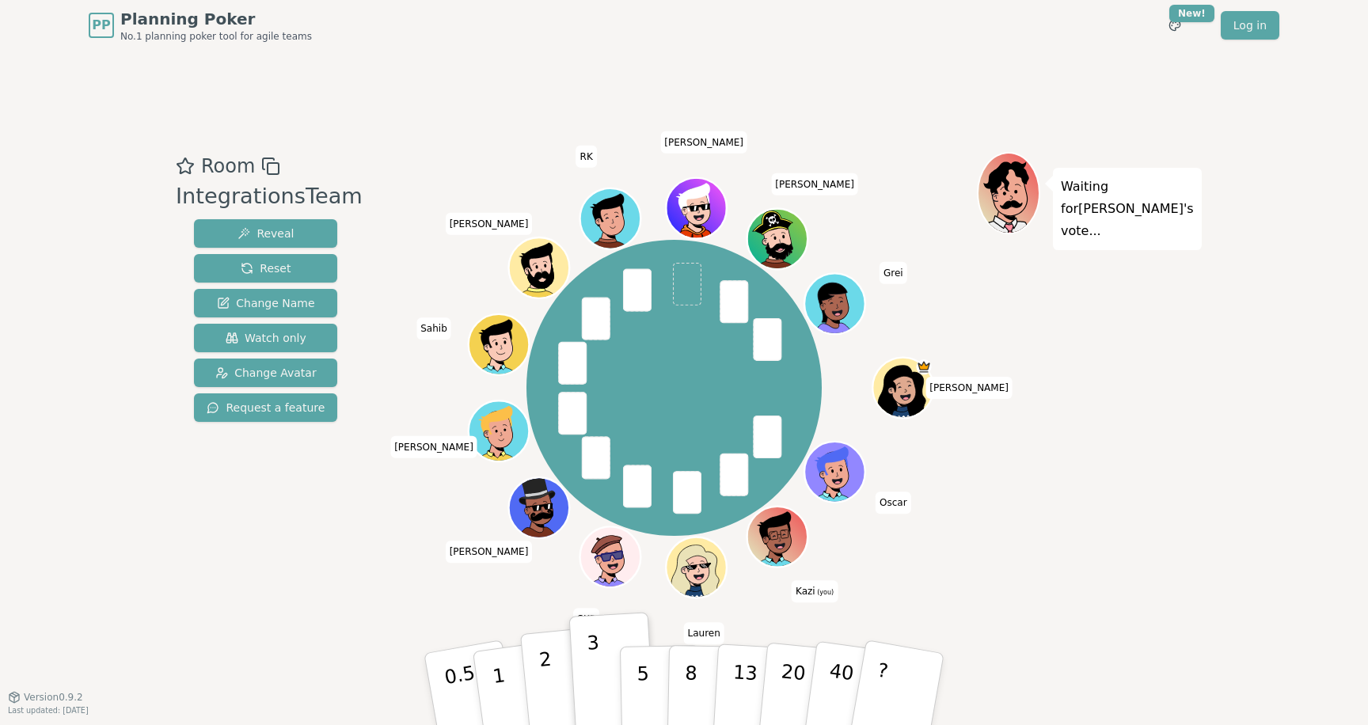
click at [555, 659] on button "2" at bounding box center [565, 690] width 90 height 126
click at [1055, 443] on div "Waiting for [PERSON_NAME] 's vote..." at bounding box center [1088, 373] width 222 height 443
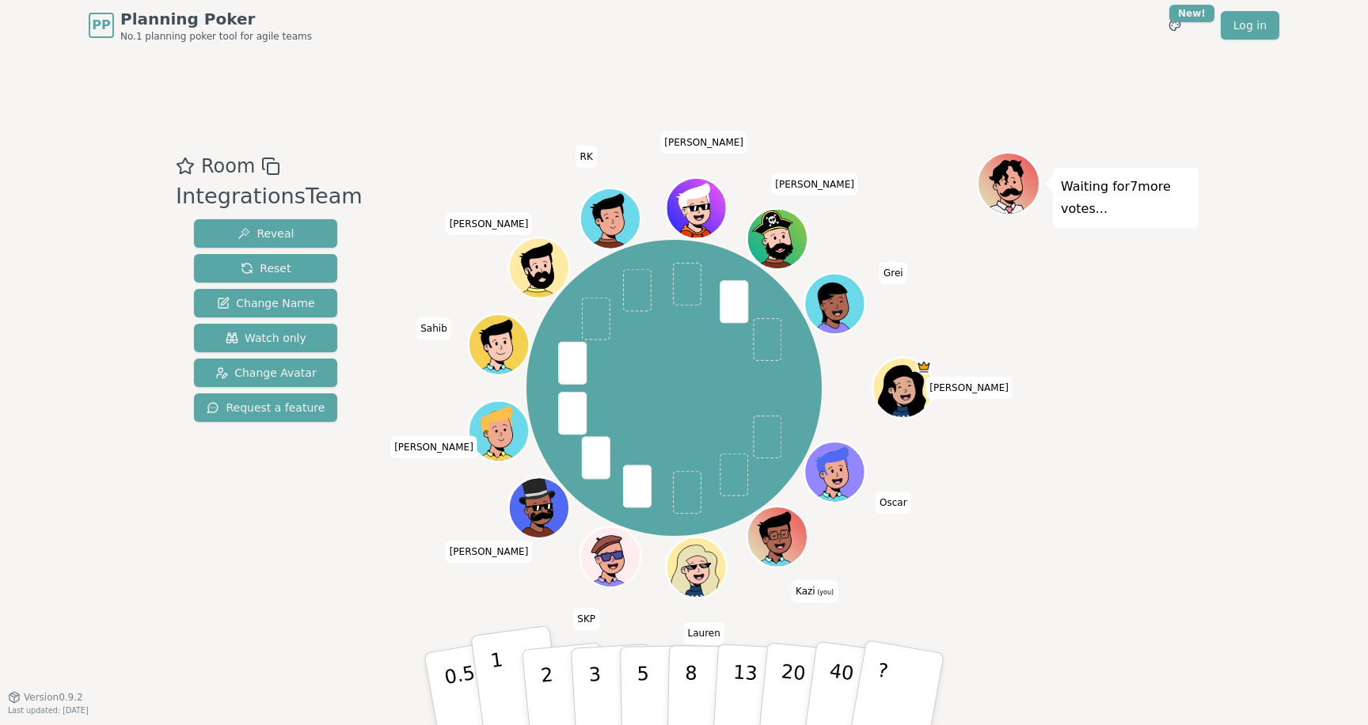
click at [500, 683] on p "1" at bounding box center [501, 692] width 24 height 86
click at [510, 672] on button "1" at bounding box center [517, 690] width 94 height 128
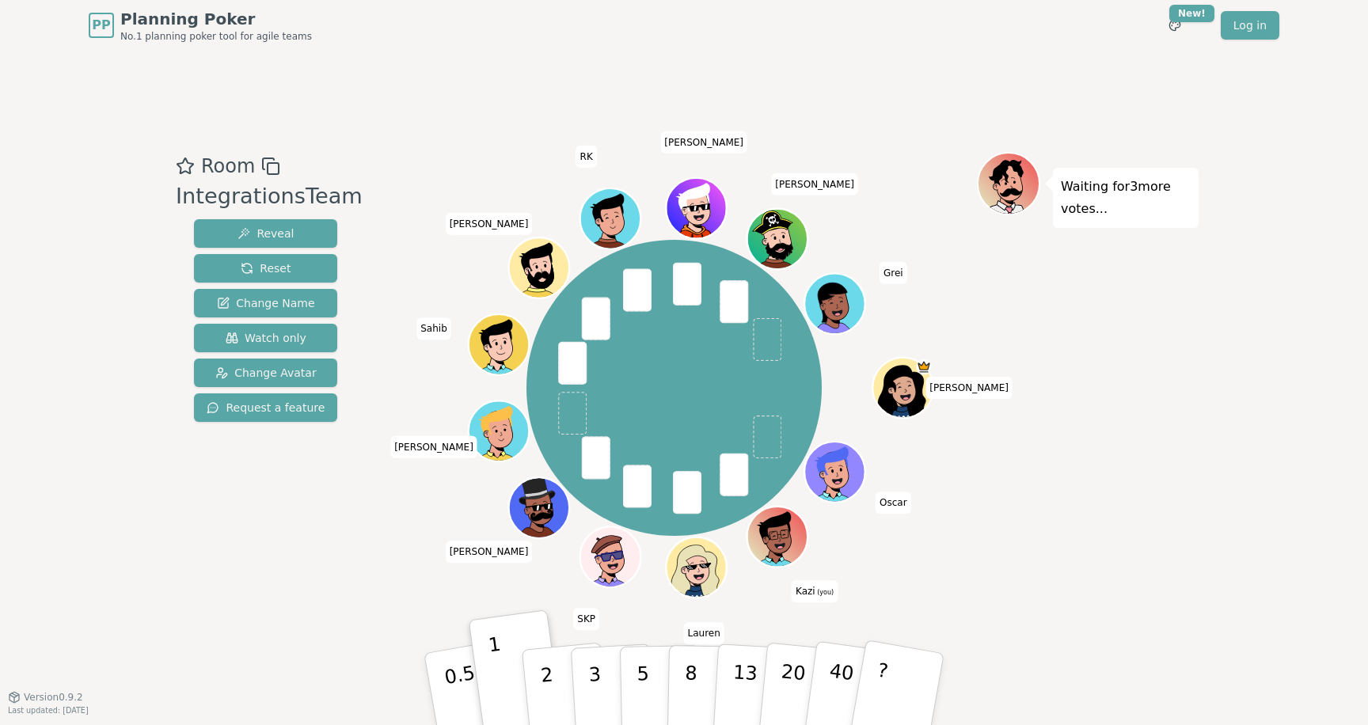
click at [394, 530] on div "[PERSON_NAME] [PERSON_NAME] (you) [PERSON_NAME] SKP [PERSON_NAME] Sahib [PERSON…" at bounding box center [674, 388] width 606 height 414
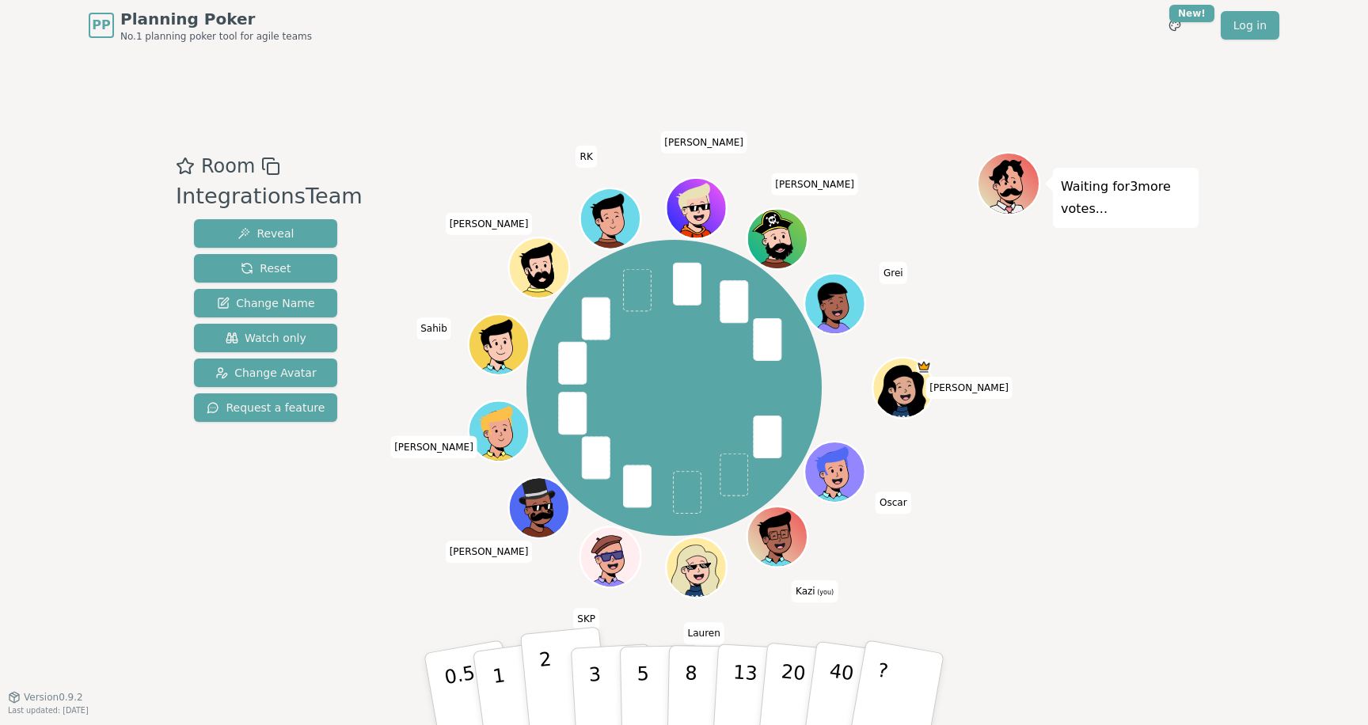
click at [556, 679] on button "2" at bounding box center [565, 690] width 90 height 126
click at [1124, 317] on div "Waiting for 2 more votes..." at bounding box center [1088, 373] width 222 height 443
click at [607, 672] on button "3" at bounding box center [613, 690] width 86 height 124
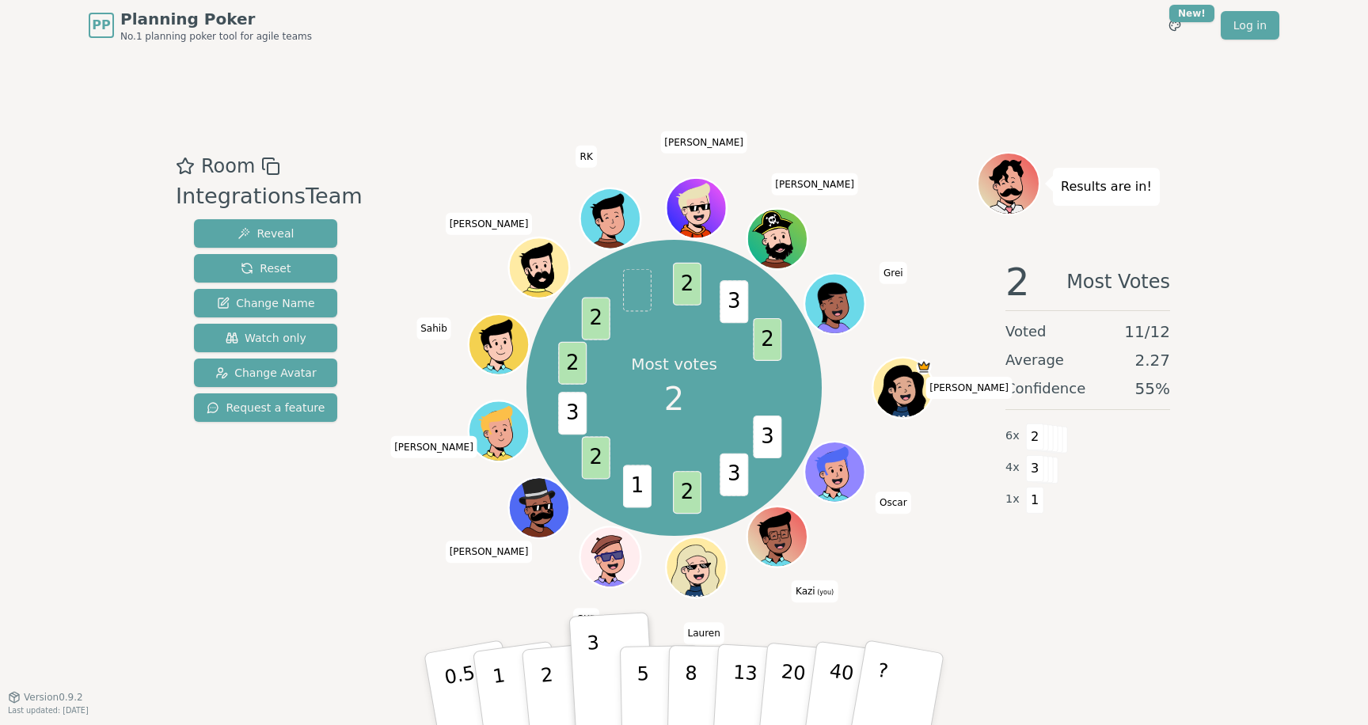
click at [442, 57] on div "Room IntegrationsTeam Reveal Reset Change Name Watch only Change Avatar Request…" at bounding box center [683, 374] width 1029 height 646
click at [385, 63] on div "Room IntegrationsTeam Reveal Reset Change Name Watch only Change Avatar Request…" at bounding box center [683, 374] width 1029 height 646
